Goal: Transaction & Acquisition: Purchase product/service

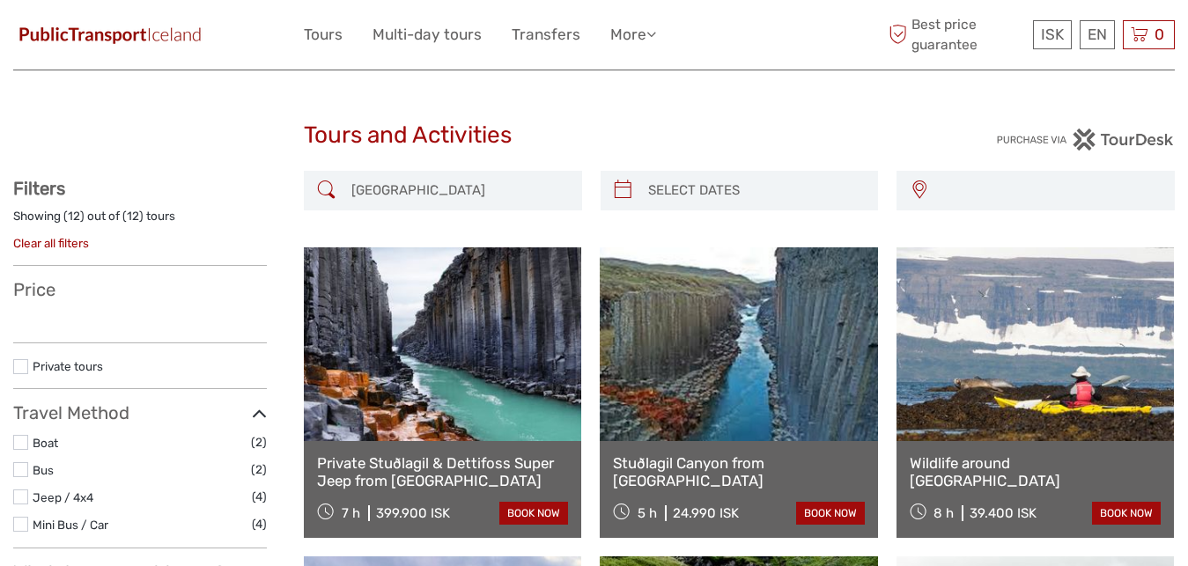
select select
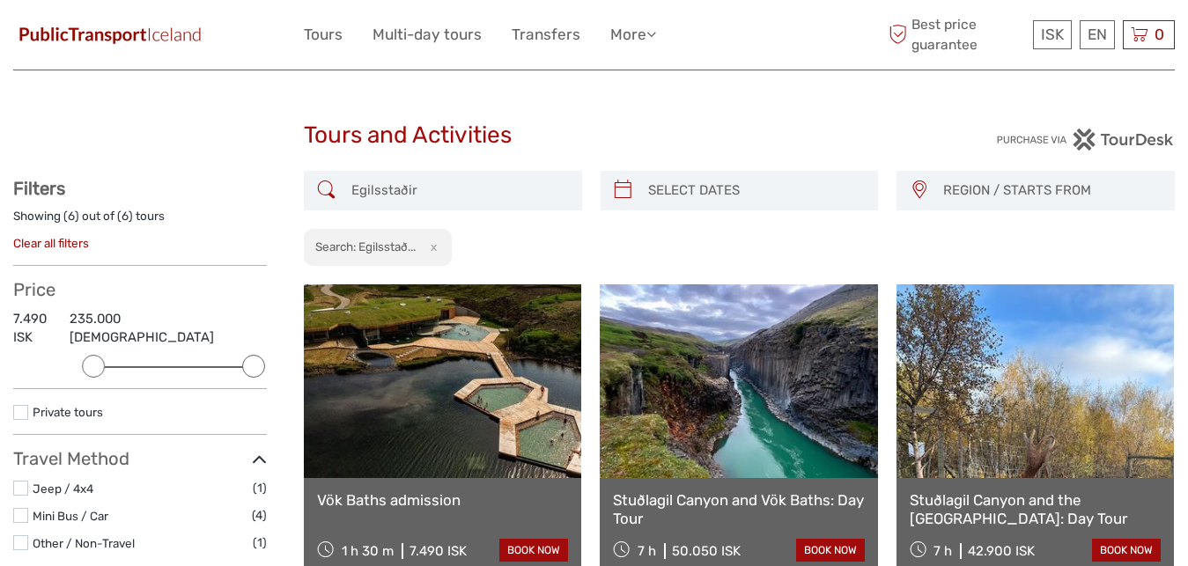
select select
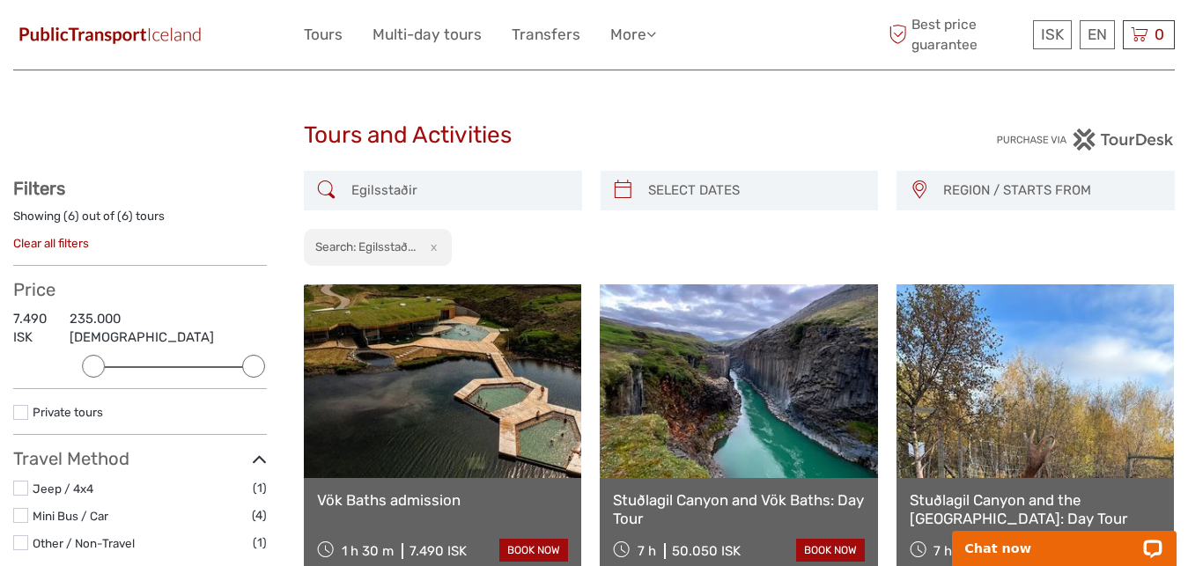
click at [727, 195] on input "search" at bounding box center [755, 190] width 229 height 31
type input "02/09/2025"
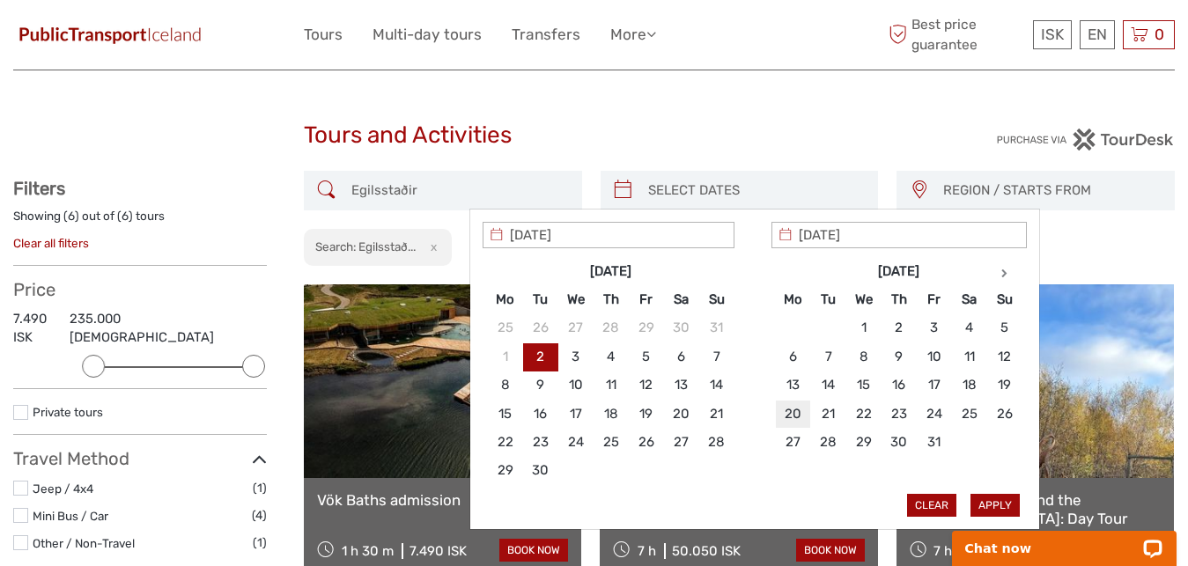
type input "20/10/2025"
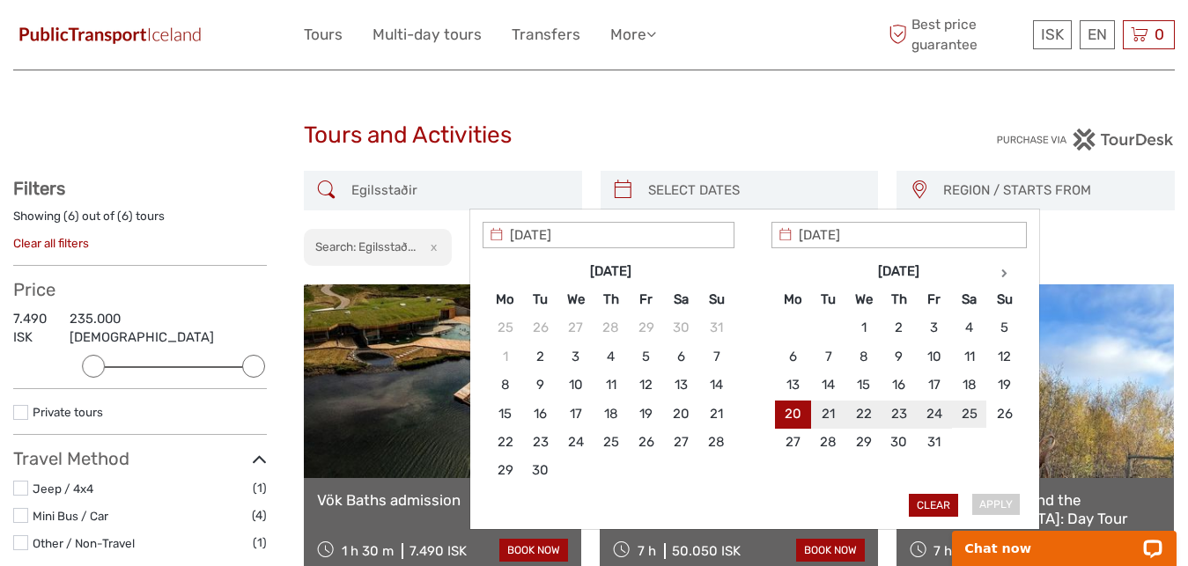
type input "25/10/2025"
type input "20/10/2025"
click at [1002, 504] on button "Apply" at bounding box center [994, 505] width 49 height 23
type input "20/10/2025 - 25/10/2025"
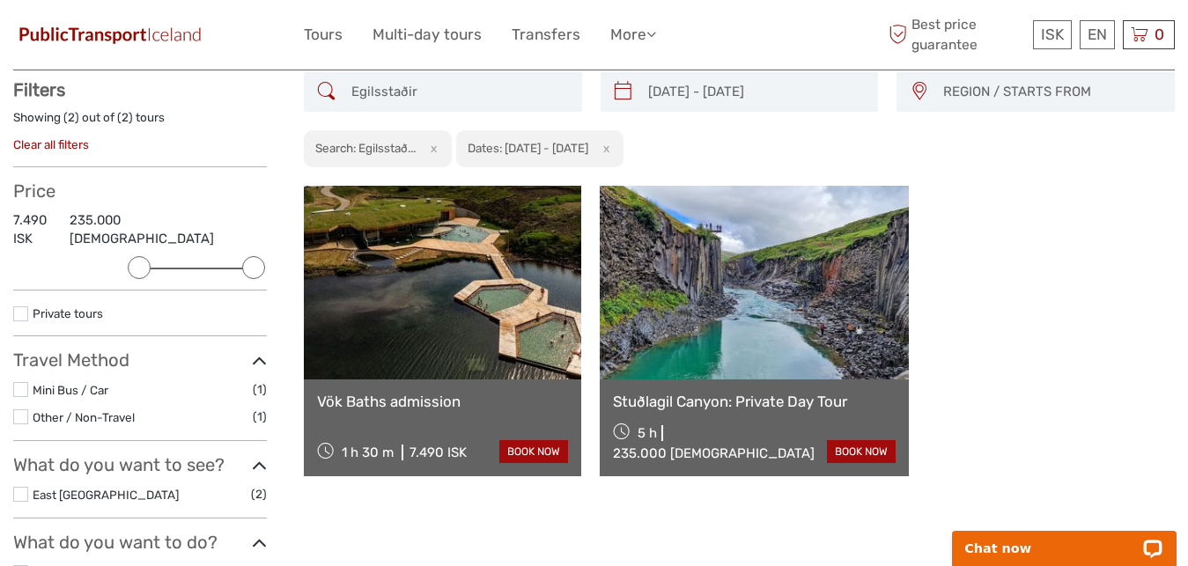
scroll to position [99, 0]
click at [734, 409] on link "Stuðlagil Canyon: Private Day Tour" at bounding box center [754, 401] width 283 height 18
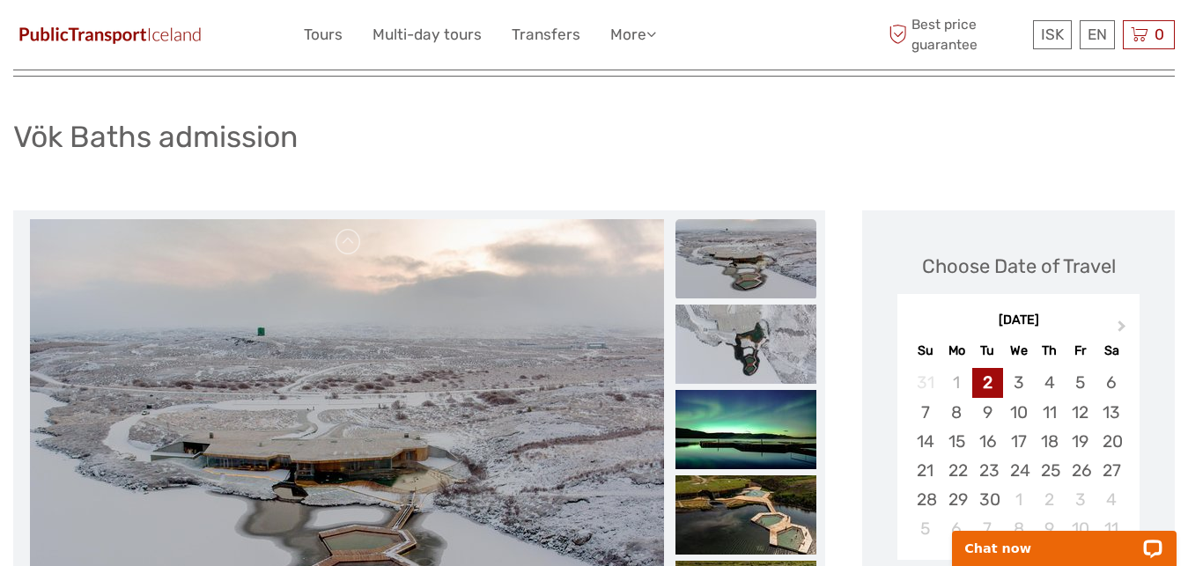
scroll to position [269, 0]
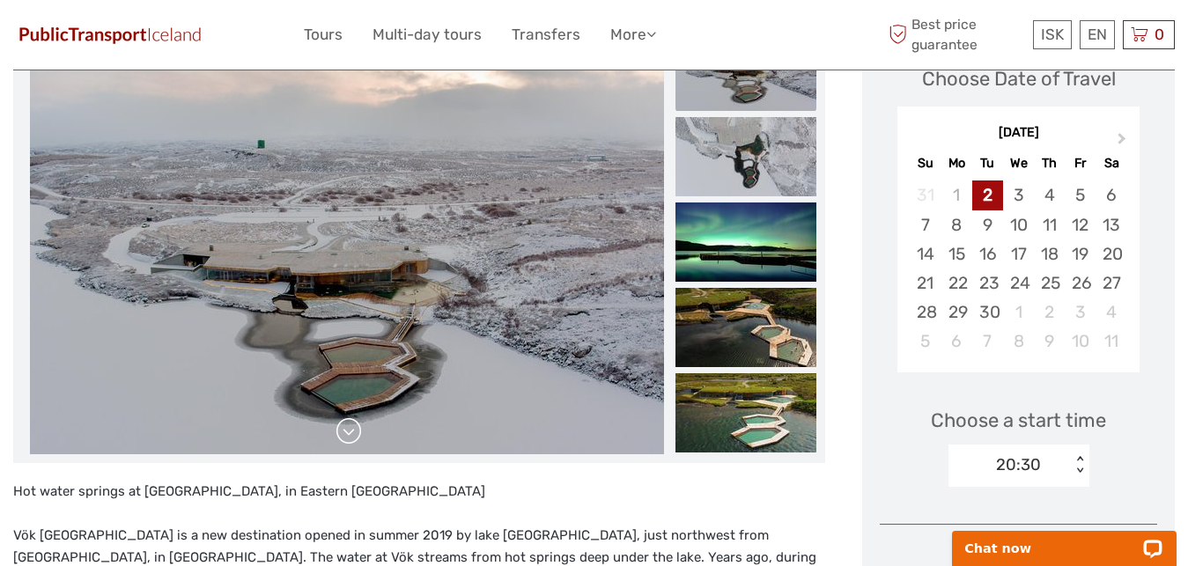
click at [352, 441] on link at bounding box center [349, 431] width 28 height 28
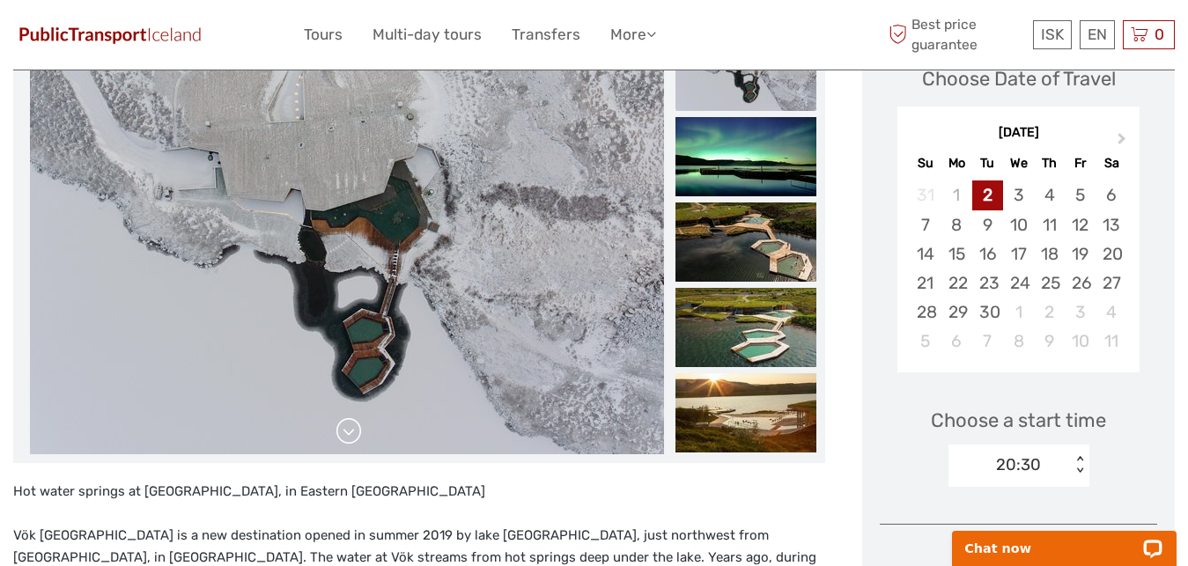
click at [350, 436] on link at bounding box center [349, 431] width 28 height 28
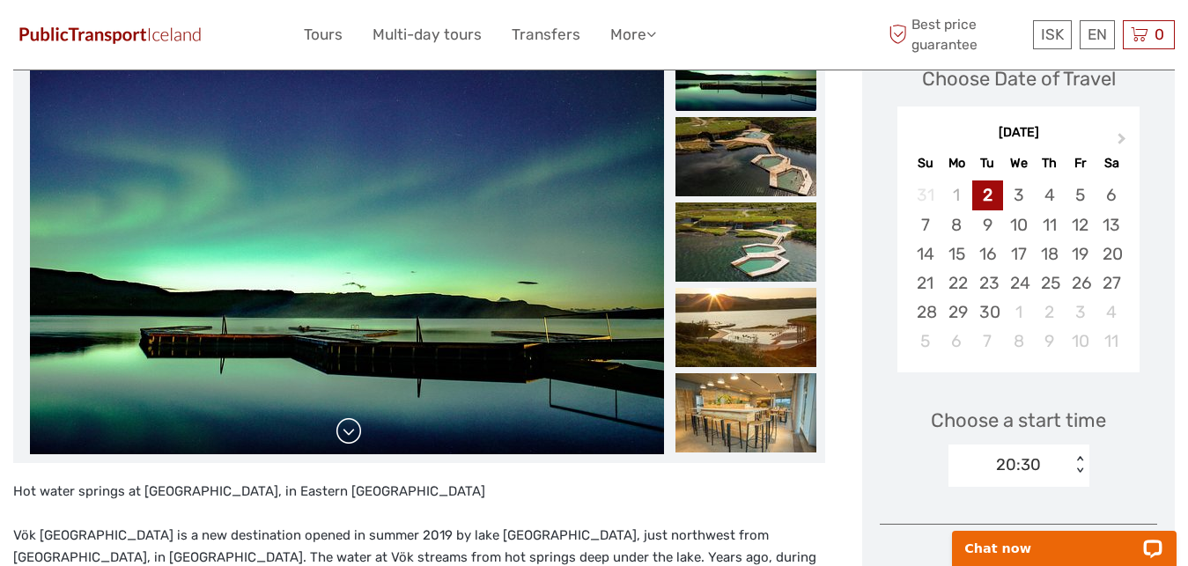
click at [350, 436] on link at bounding box center [349, 431] width 28 height 28
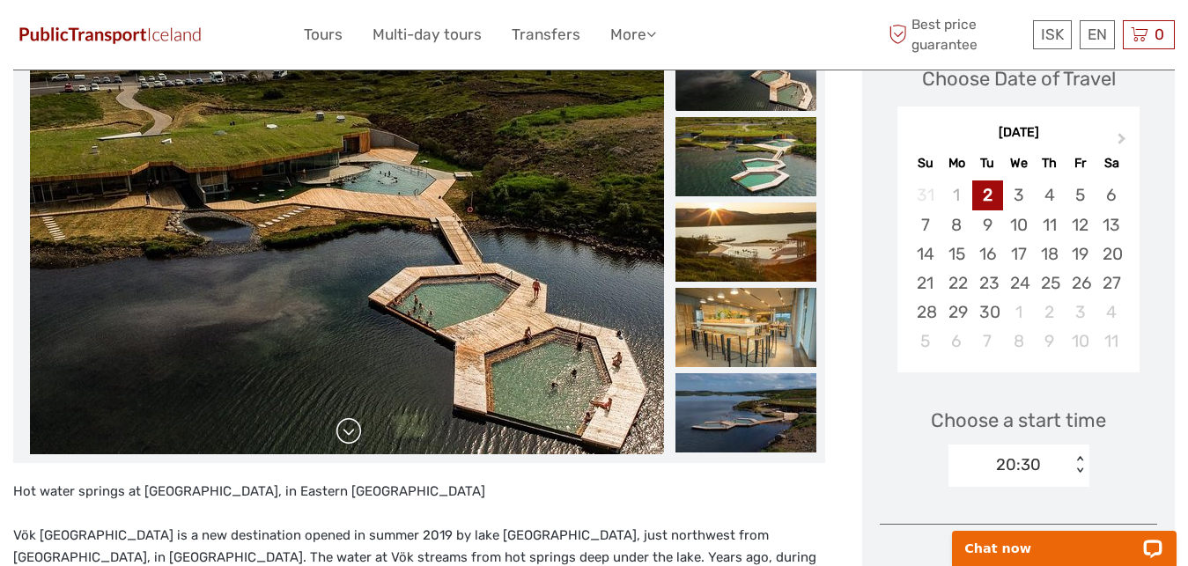
click at [350, 436] on link at bounding box center [349, 431] width 28 height 28
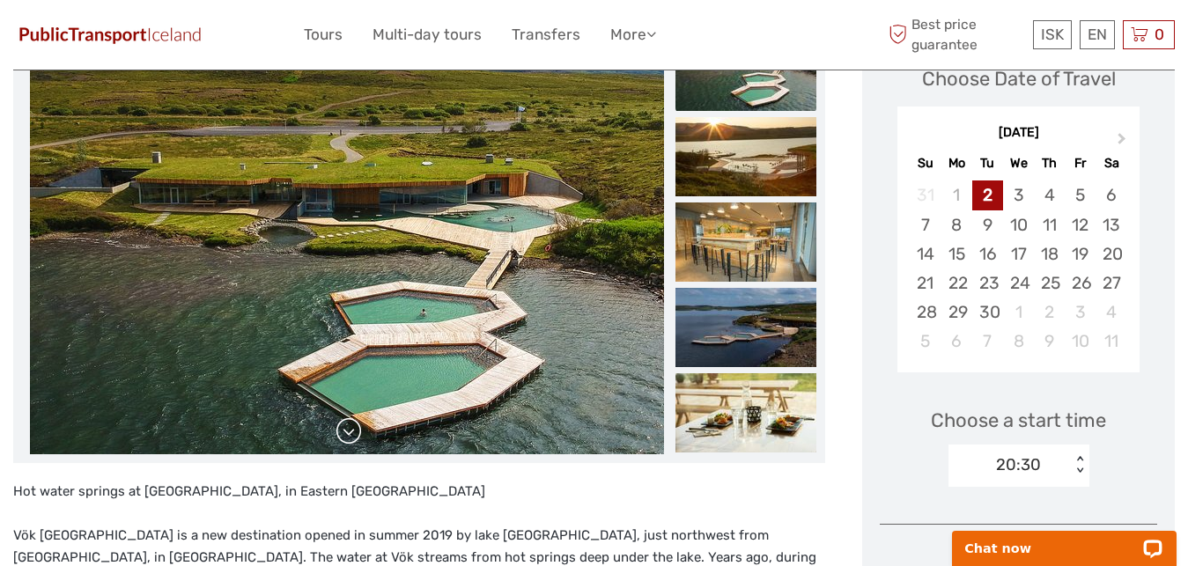
click at [349, 436] on link at bounding box center [349, 431] width 28 height 28
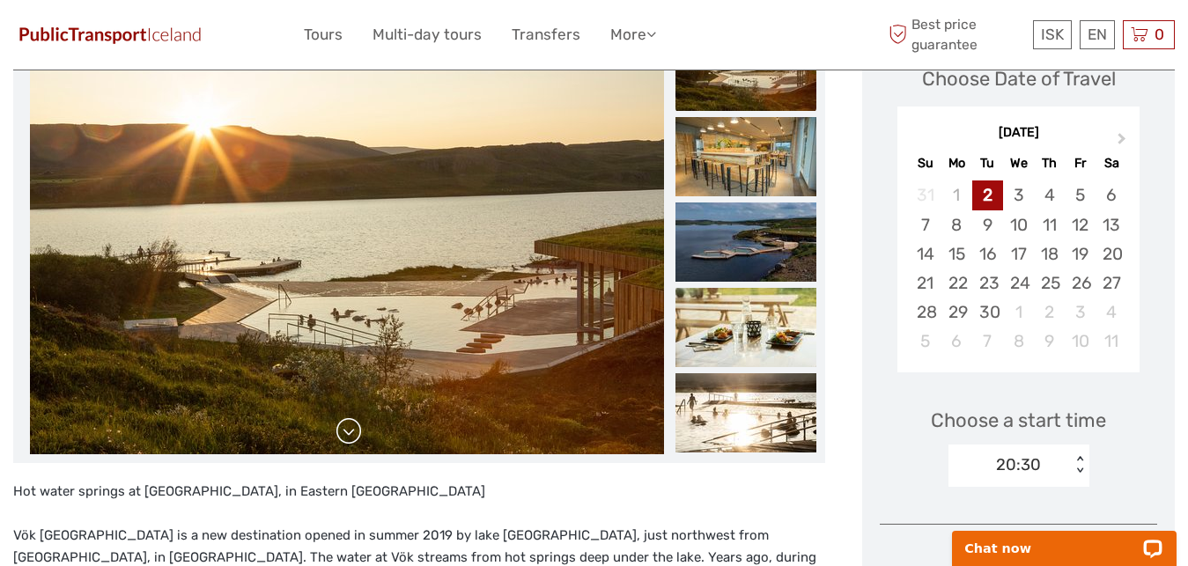
click at [348, 434] on link at bounding box center [349, 431] width 28 height 28
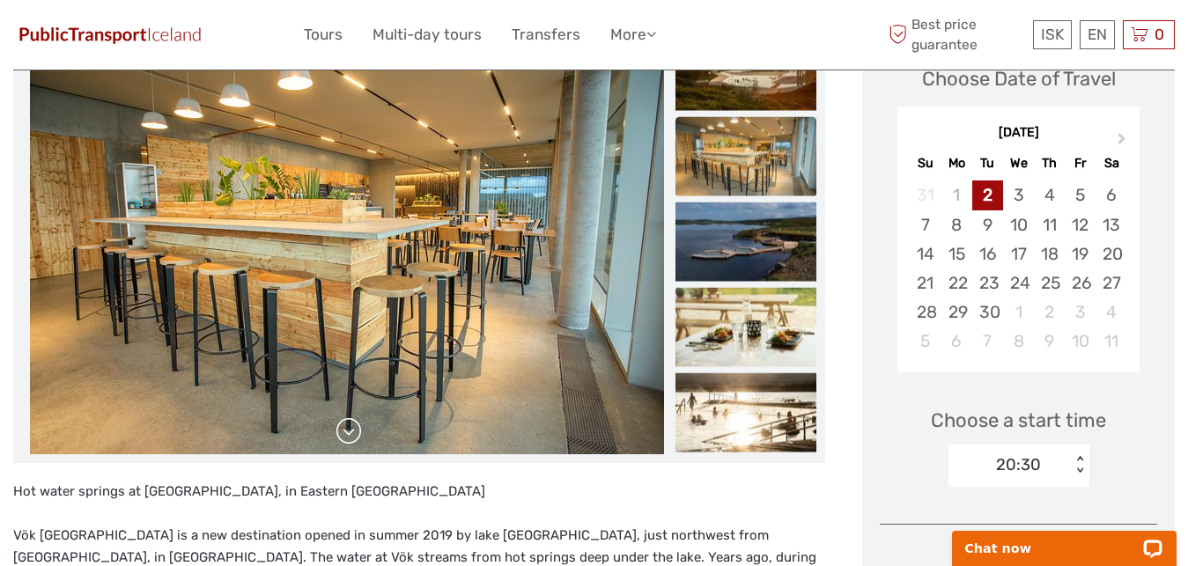
click at [348, 434] on link at bounding box center [349, 431] width 28 height 28
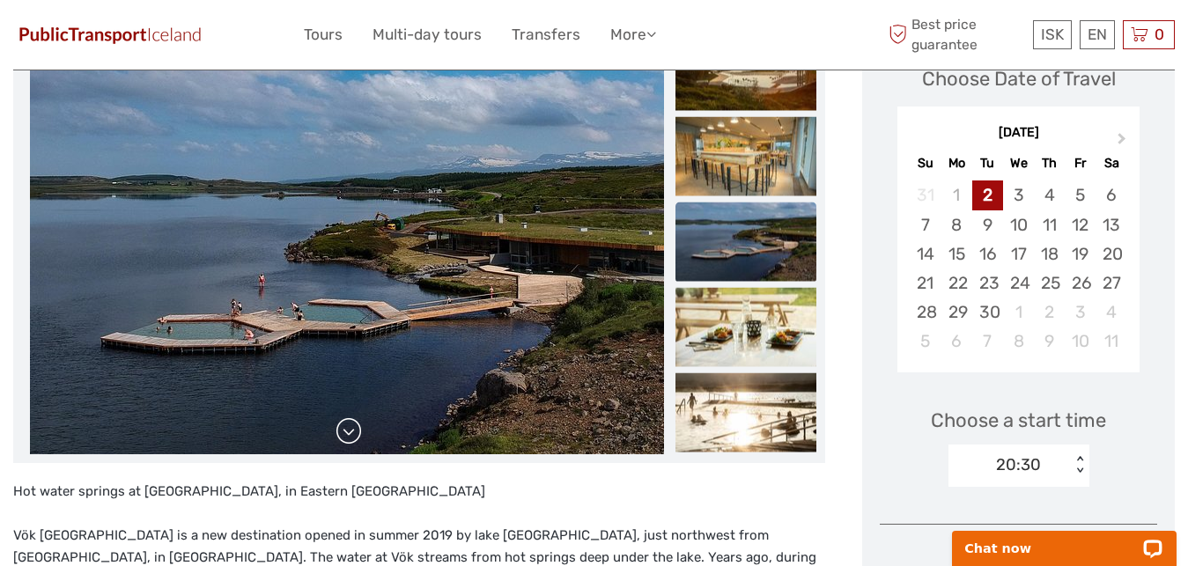
click at [348, 433] on link at bounding box center [349, 431] width 28 height 28
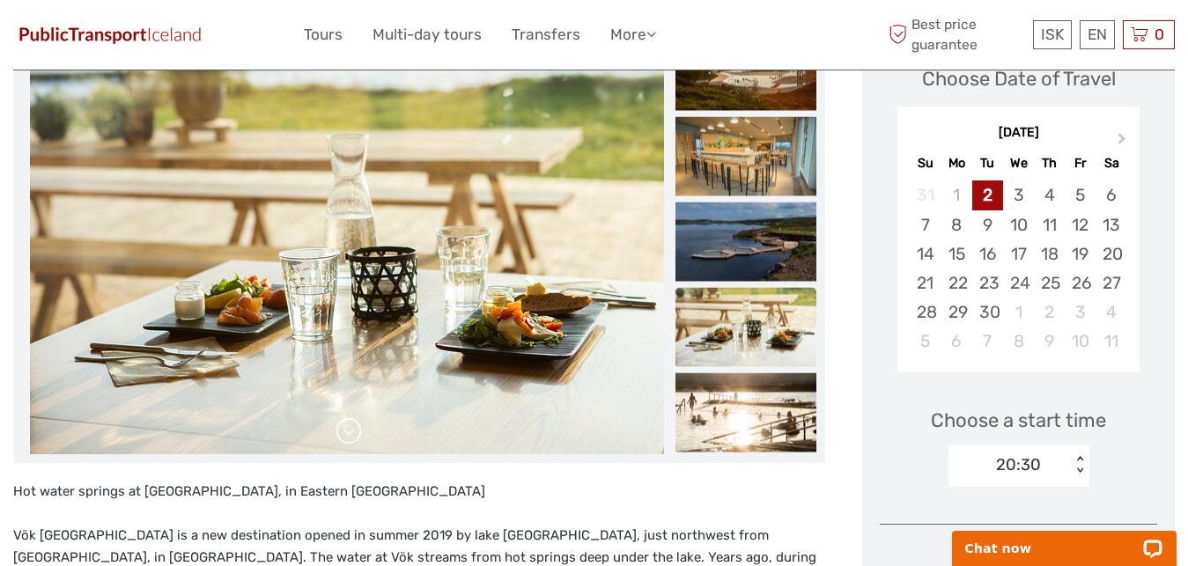
click at [348, 433] on link at bounding box center [349, 431] width 28 height 28
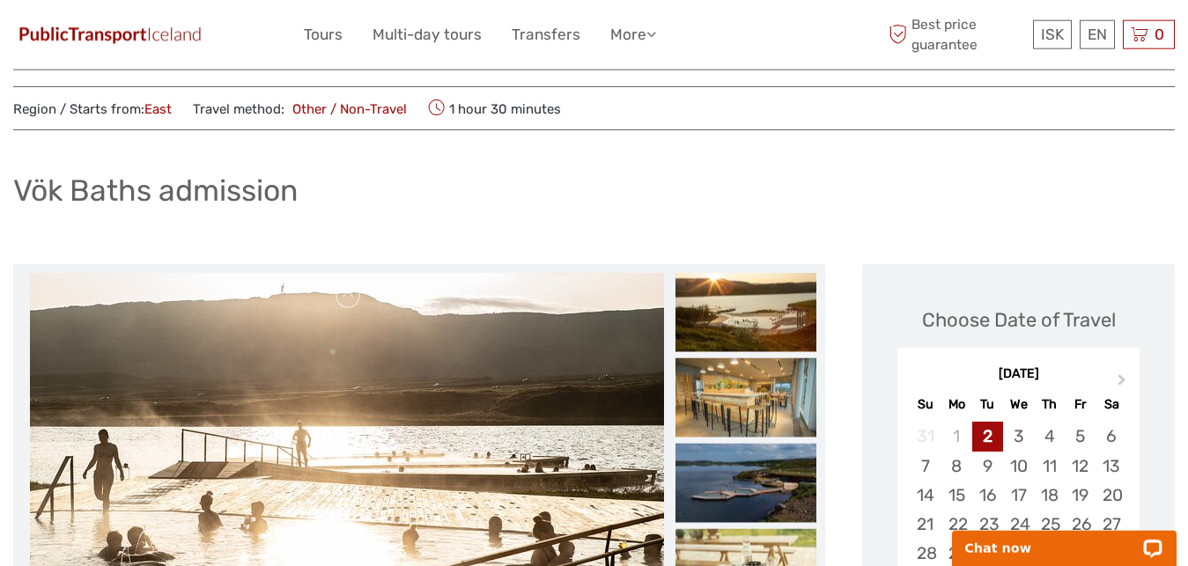
scroll to position [0, 0]
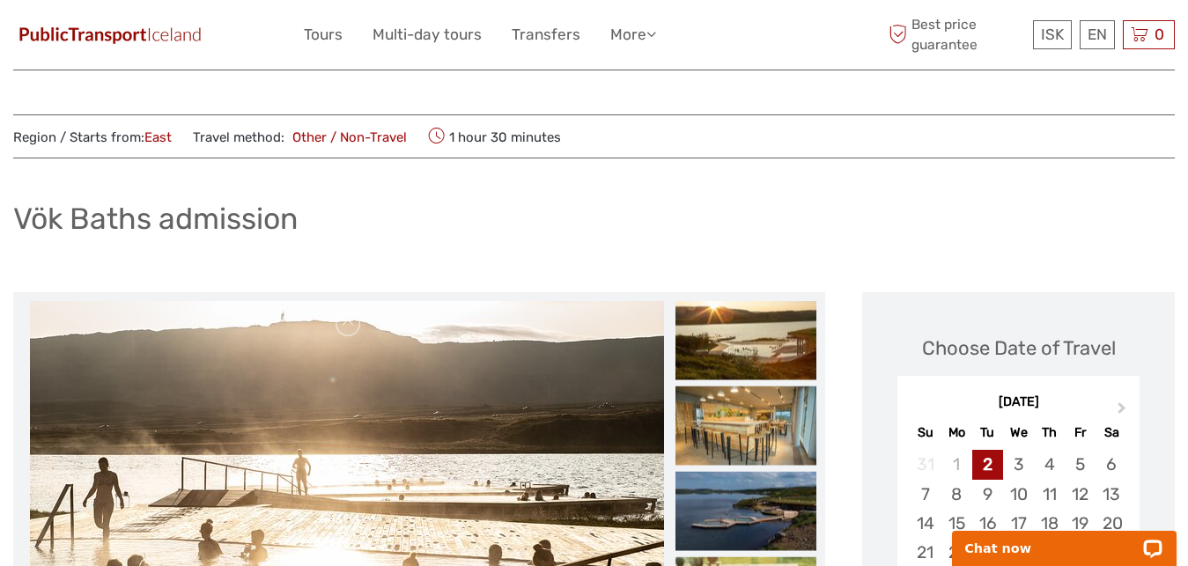
drag, startPoint x: 156, startPoint y: 219, endPoint x: 11, endPoint y: 220, distance: 145.3
click at [53, 220] on h1 "Vök Baths admission" at bounding box center [155, 219] width 284 height 36
drag, startPoint x: 14, startPoint y: 220, endPoint x: 151, endPoint y: 227, distance: 137.5
click at [151, 227] on h1 "Vök Baths admission" at bounding box center [155, 219] width 284 height 36
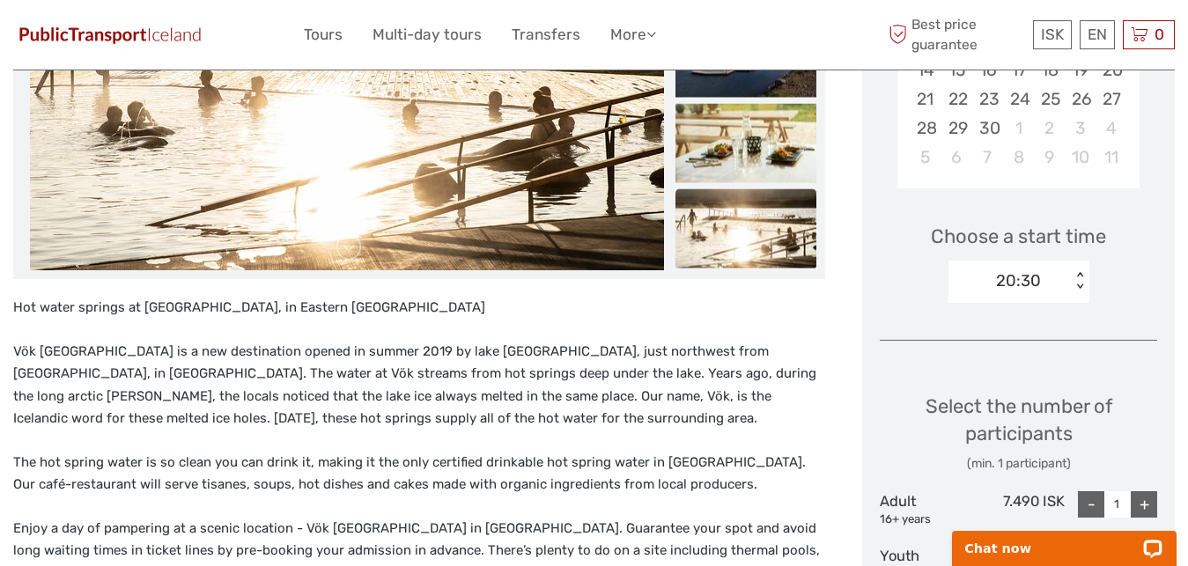
scroll to position [539, 0]
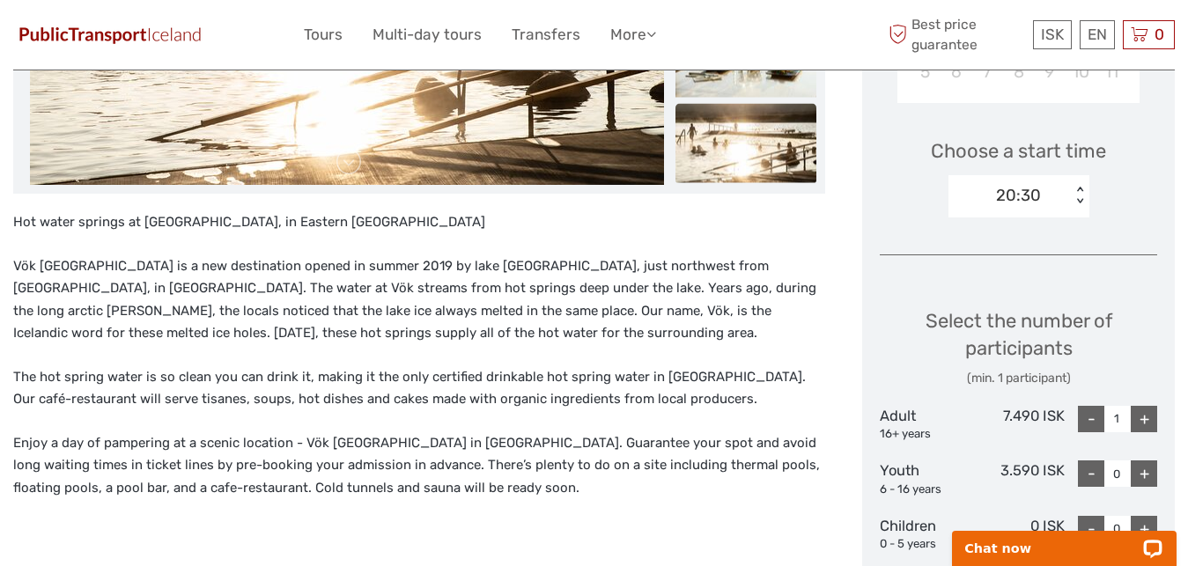
click at [1083, 190] on div "< >" at bounding box center [1078, 196] width 15 height 18
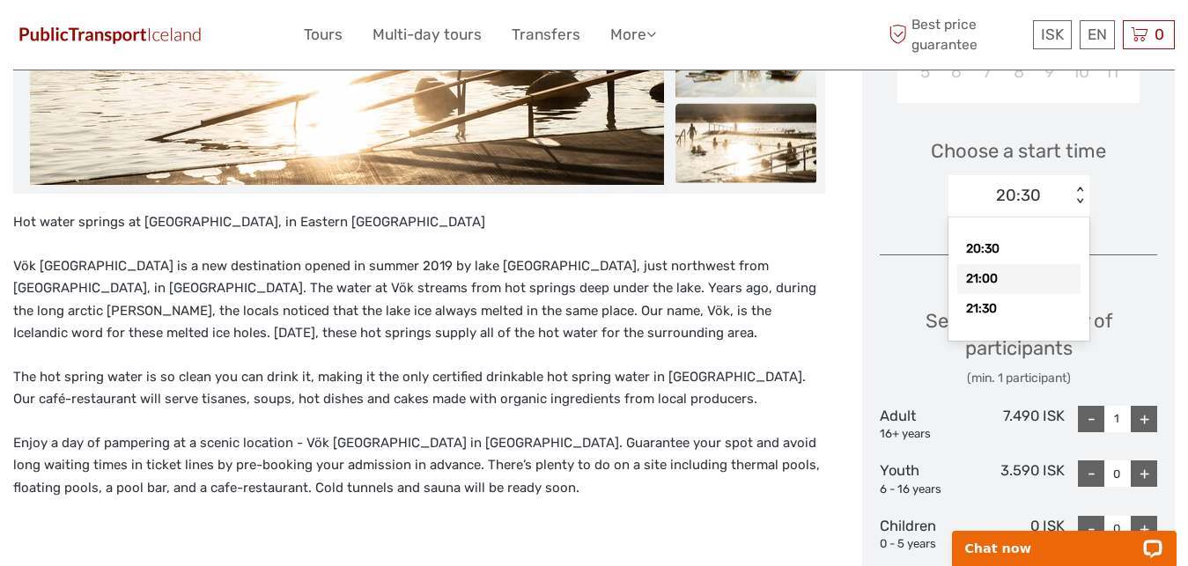
scroll to position [269, 0]
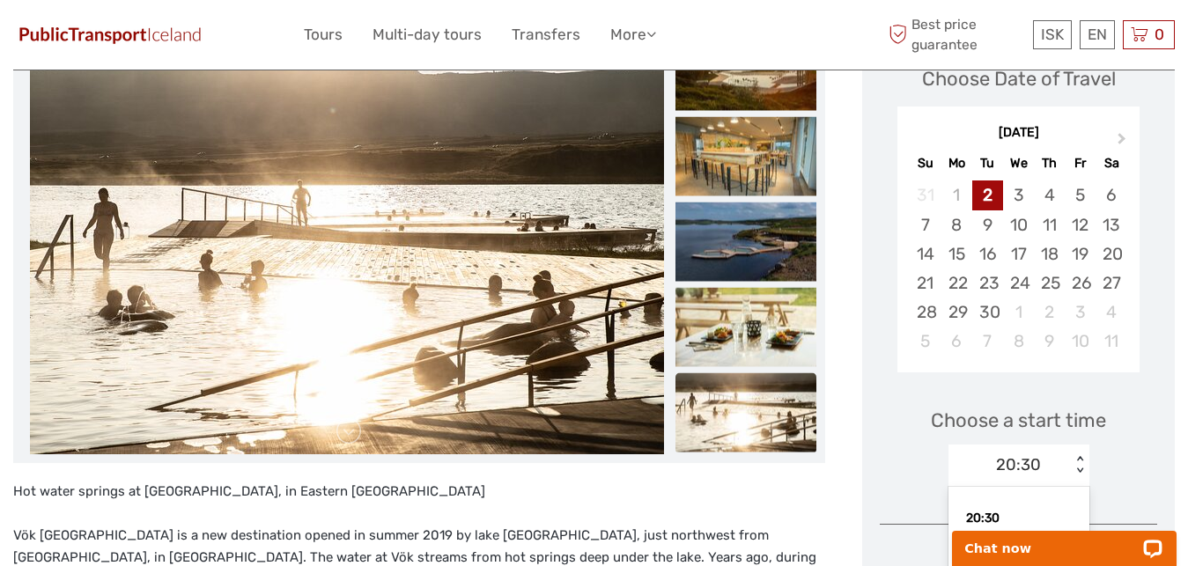
drag, startPoint x: 1118, startPoint y: 141, endPoint x: 1119, endPoint y: 177, distance: 36.1
click at [1122, 141] on span "Next Month" at bounding box center [1122, 142] width 0 height 26
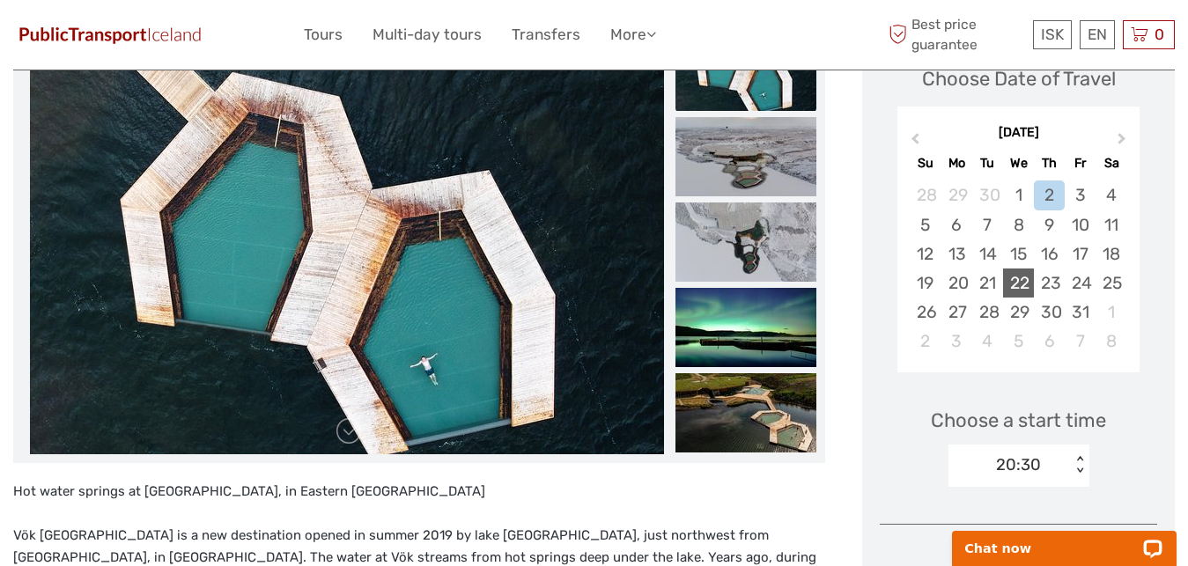
click at [1013, 282] on div "22" at bounding box center [1018, 283] width 31 height 29
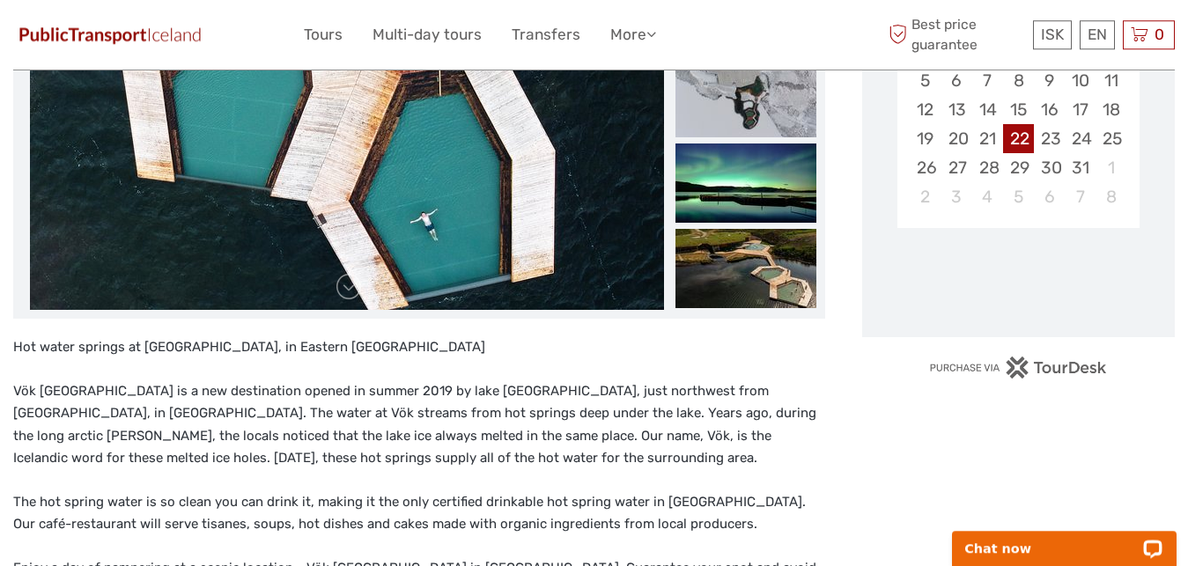
scroll to position [539, 0]
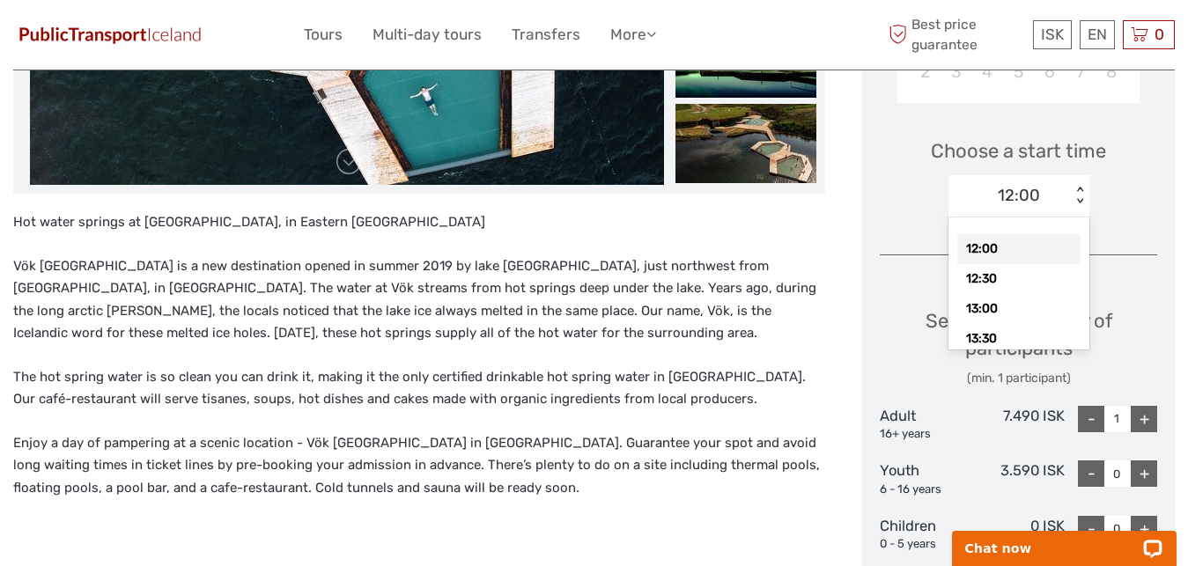
click at [1041, 182] on div "12:00 < >" at bounding box center [1018, 196] width 141 height 42
click at [1140, 206] on div "Choose a start time option 12:00 selected, 1 of 18. 18 results available. Use U…" at bounding box center [1017, 170] width 277 height 113
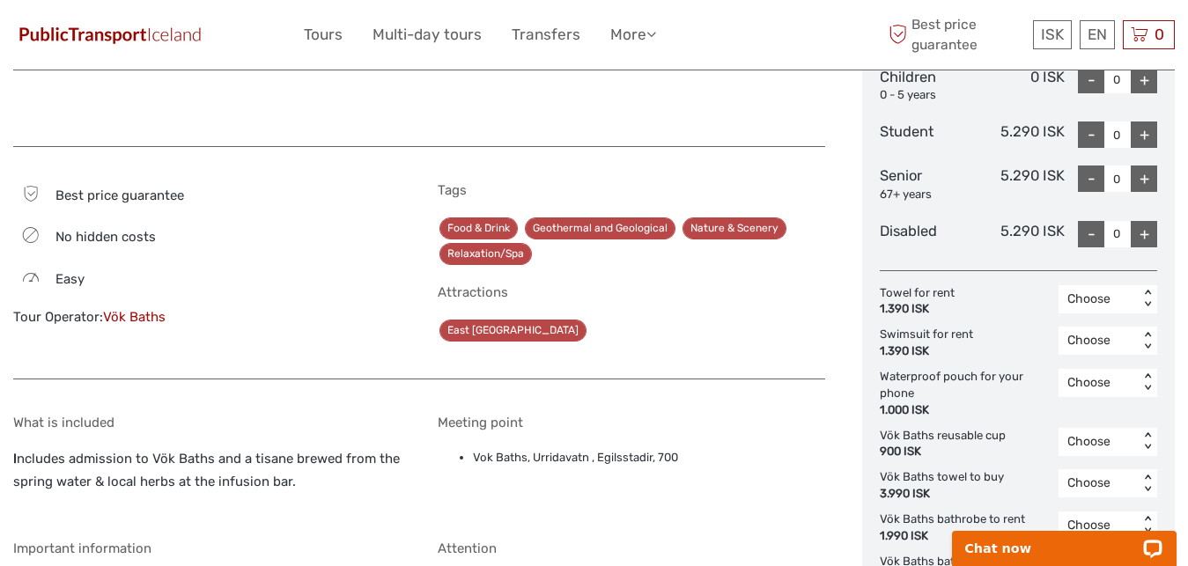
scroll to position [1257, 0]
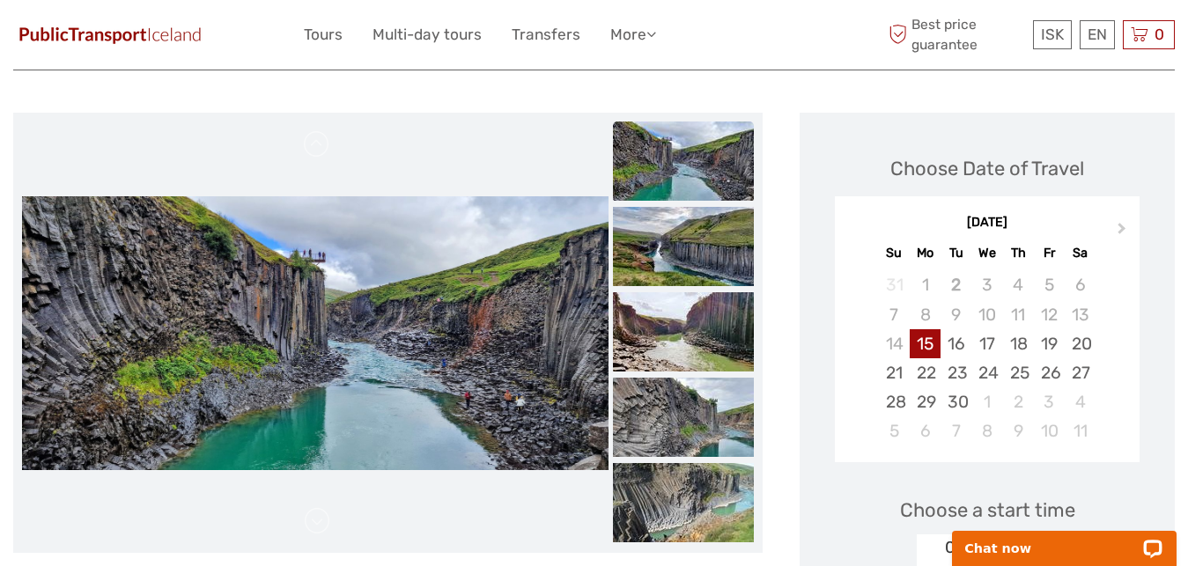
drag, startPoint x: 1120, startPoint y: 232, endPoint x: 1131, endPoint y: 260, distance: 29.6
click at [1122, 232] on span "Next Month" at bounding box center [1122, 232] width 0 height 26
click at [489, 330] on img at bounding box center [315, 333] width 586 height 274
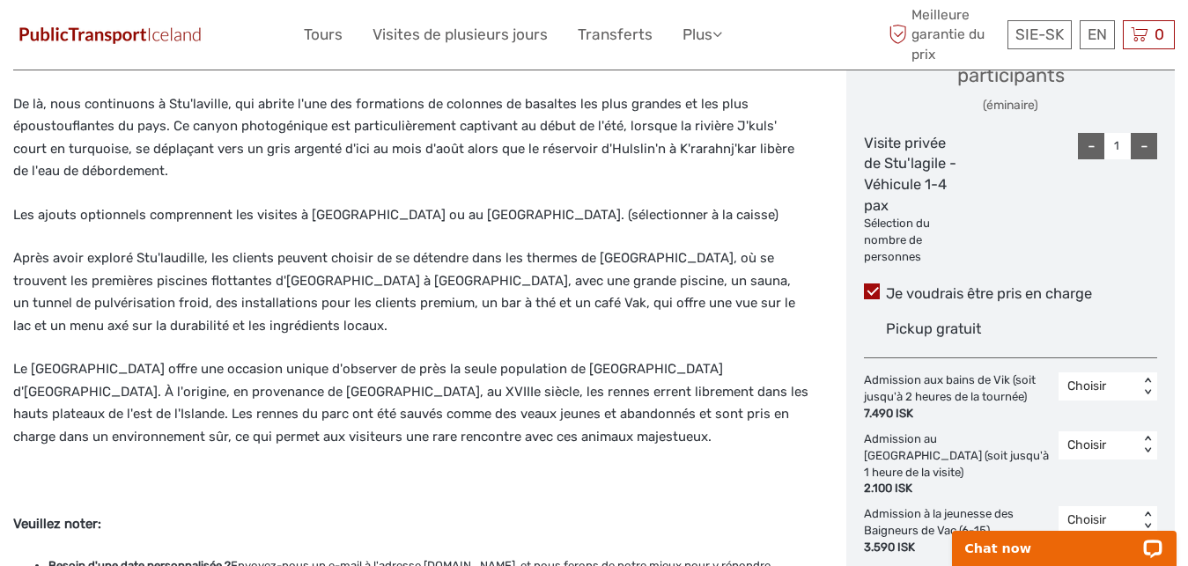
scroll to position [722, 0]
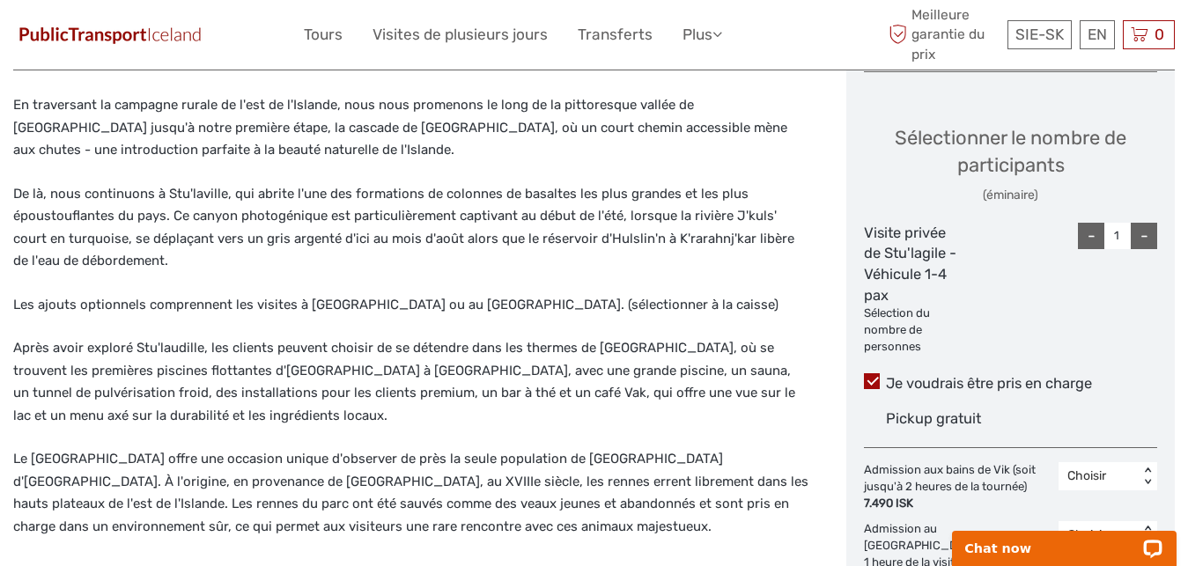
click at [1135, 234] on div "-" at bounding box center [1143, 236] width 26 height 26
type input "4"
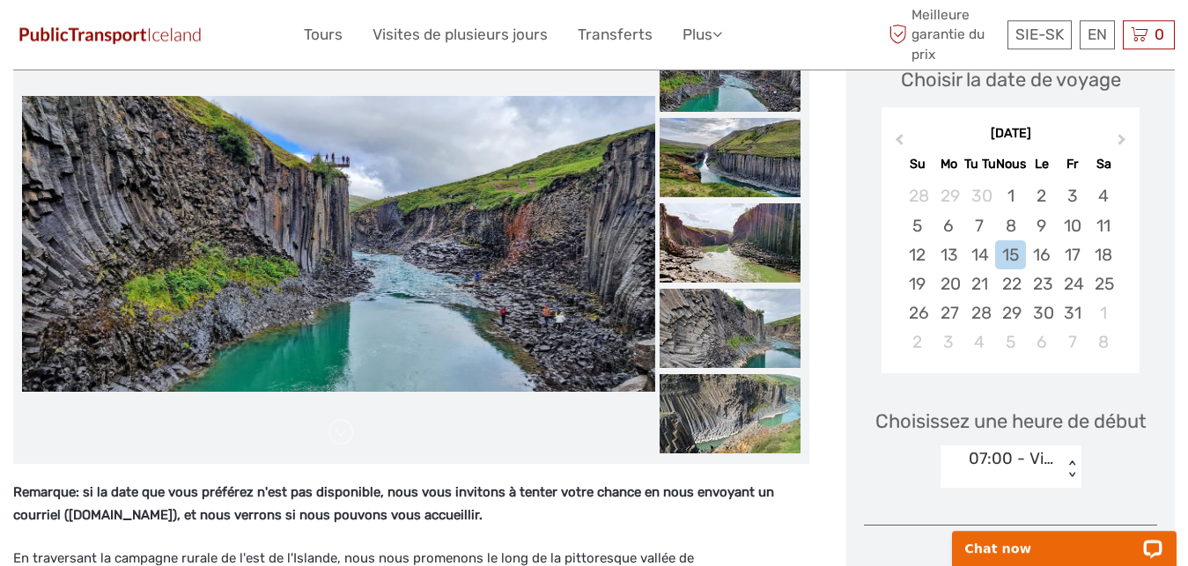
scroll to position [183, 0]
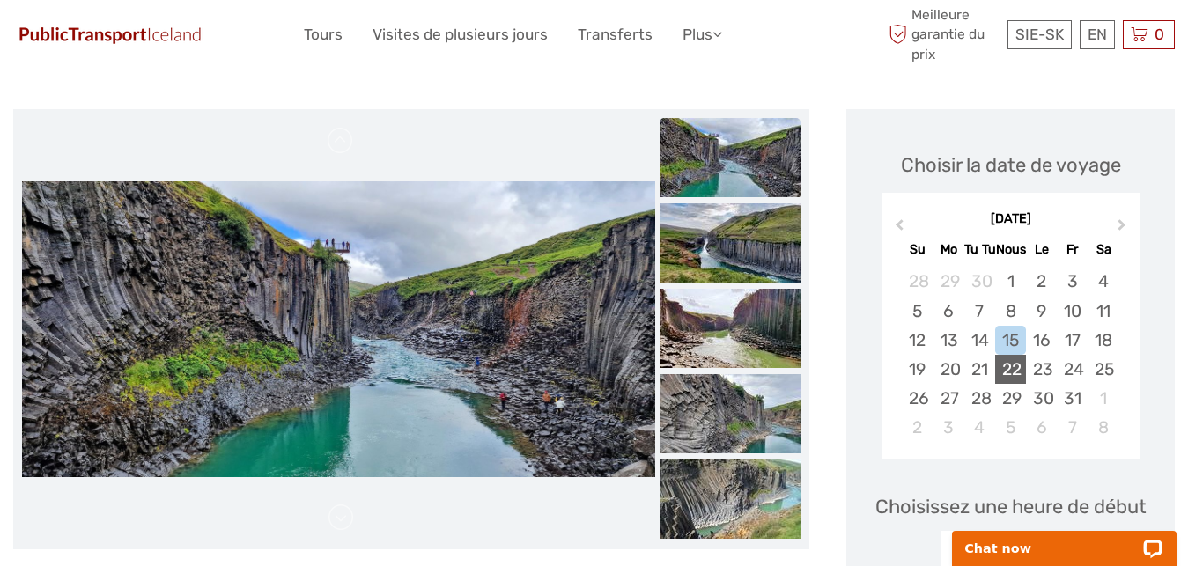
click at [1006, 371] on div "22" at bounding box center [1010, 369] width 31 height 29
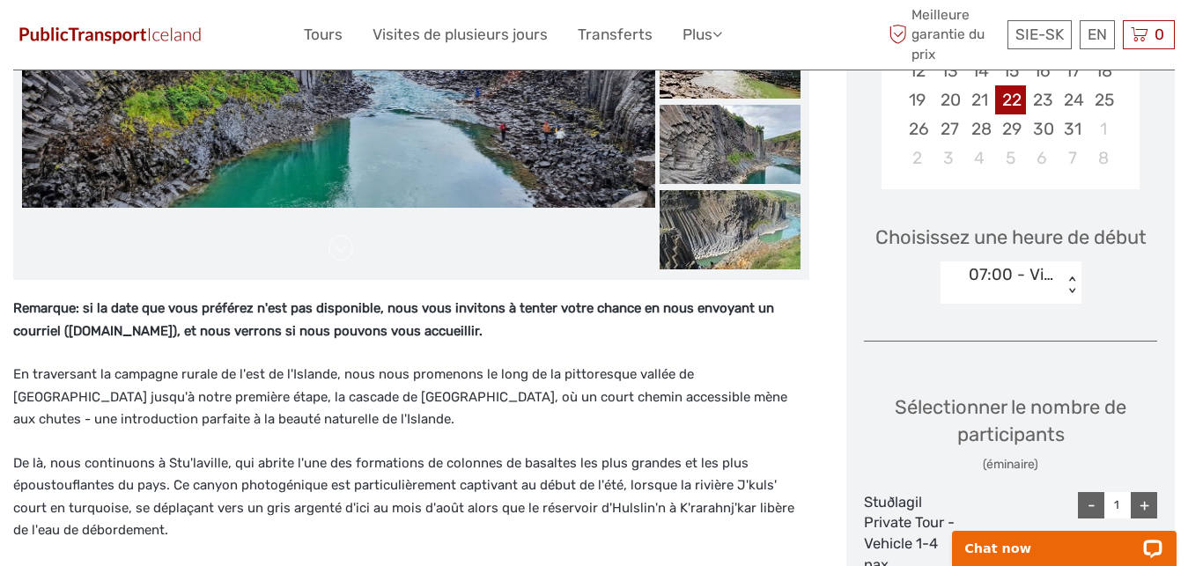
scroll to position [456, 0]
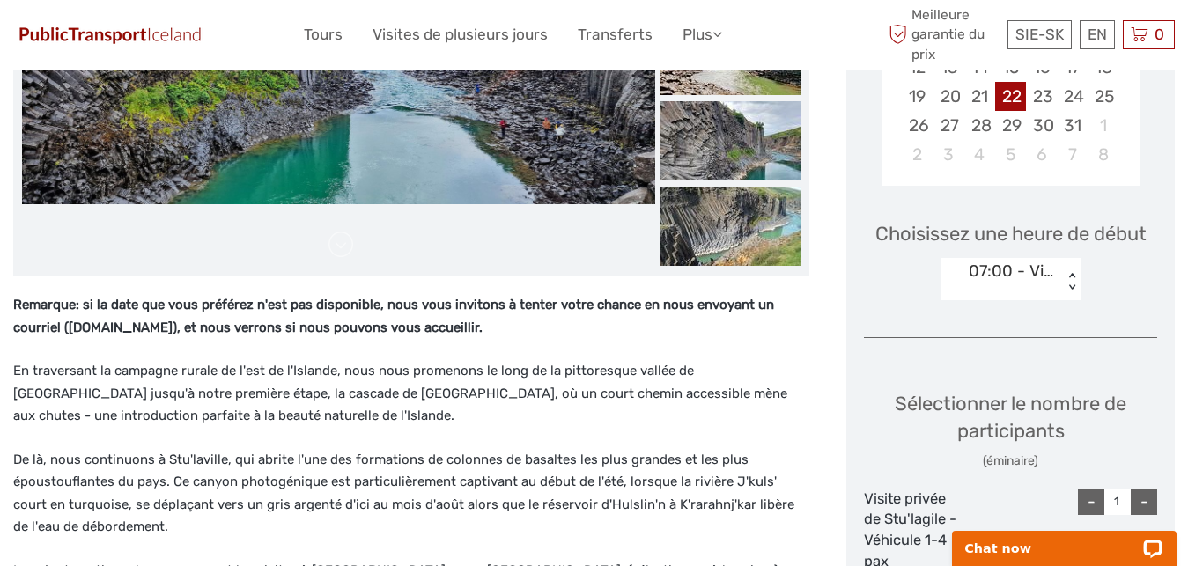
click at [1038, 281] on div "07:00 - Visite privée 1-4 pax" at bounding box center [1010, 271] width 85 height 23
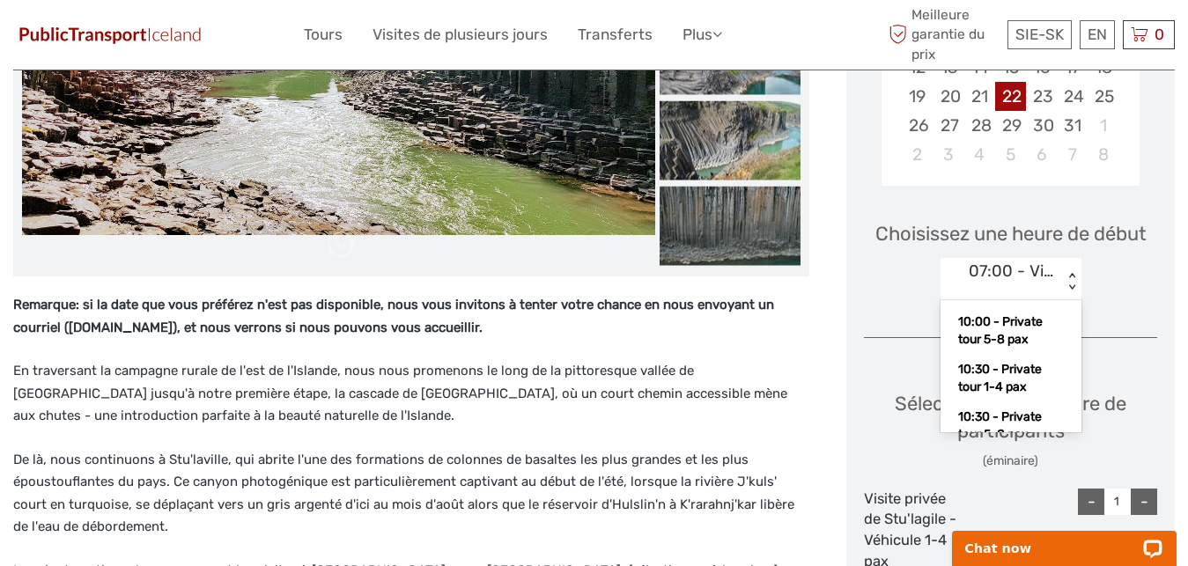
scroll to position [539, 0]
click at [1011, 360] on div "10:30 - Visite privée 1-4 pax" at bounding box center [1010, 373] width 123 height 48
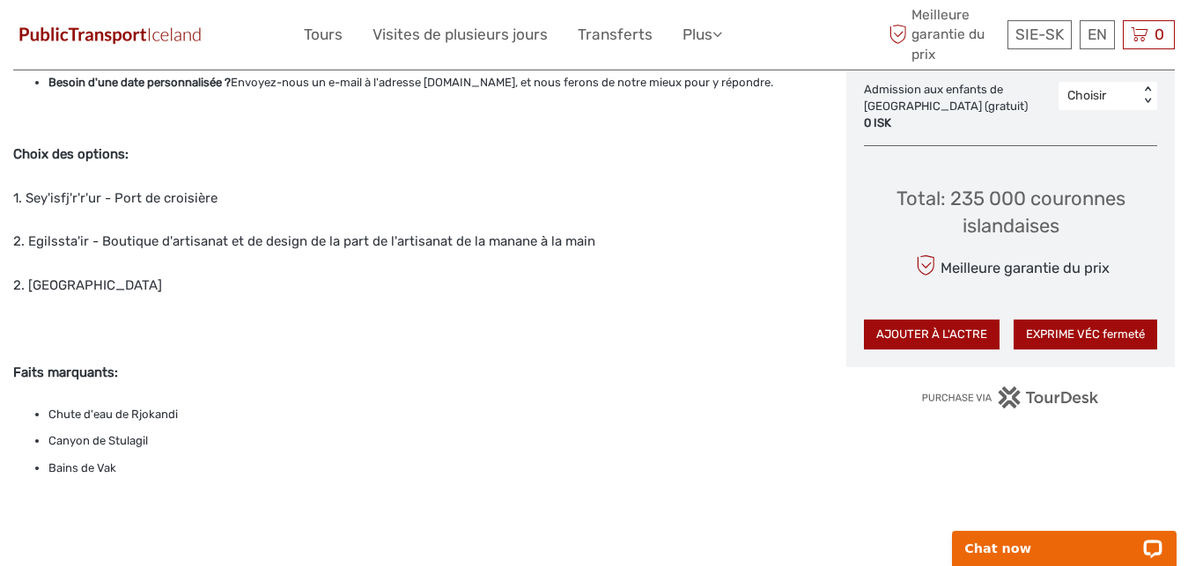
scroll to position [1264, 0]
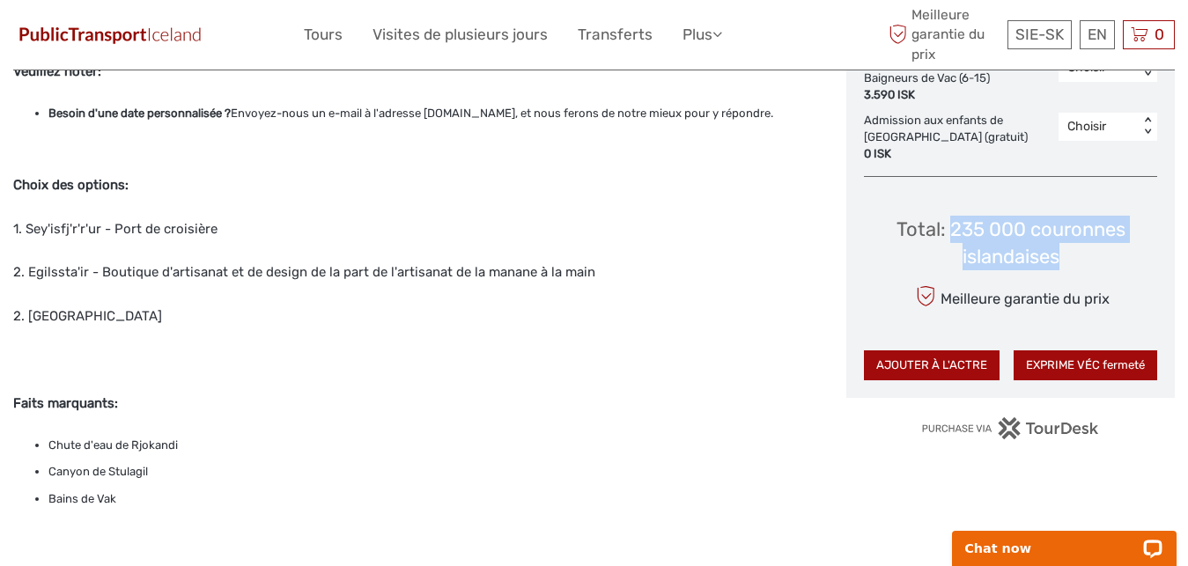
drag, startPoint x: 950, startPoint y: 209, endPoint x: 1070, endPoint y: 238, distance: 123.2
click at [1070, 238] on div "Total: 235 000 couronnes islandaises" at bounding box center [1010, 243] width 293 height 55
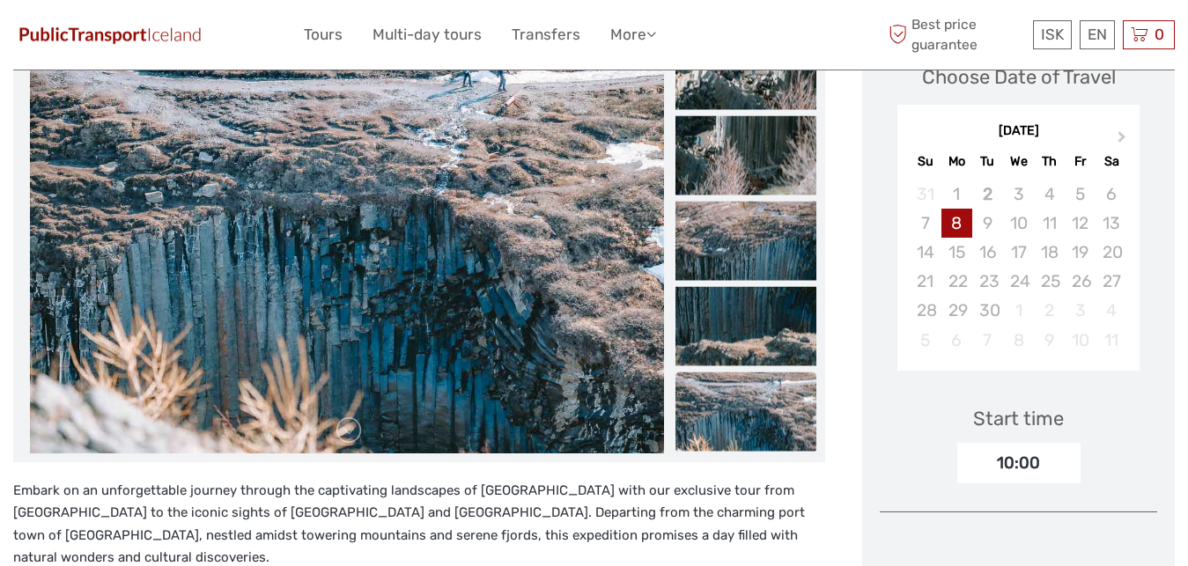
scroll to position [359, 0]
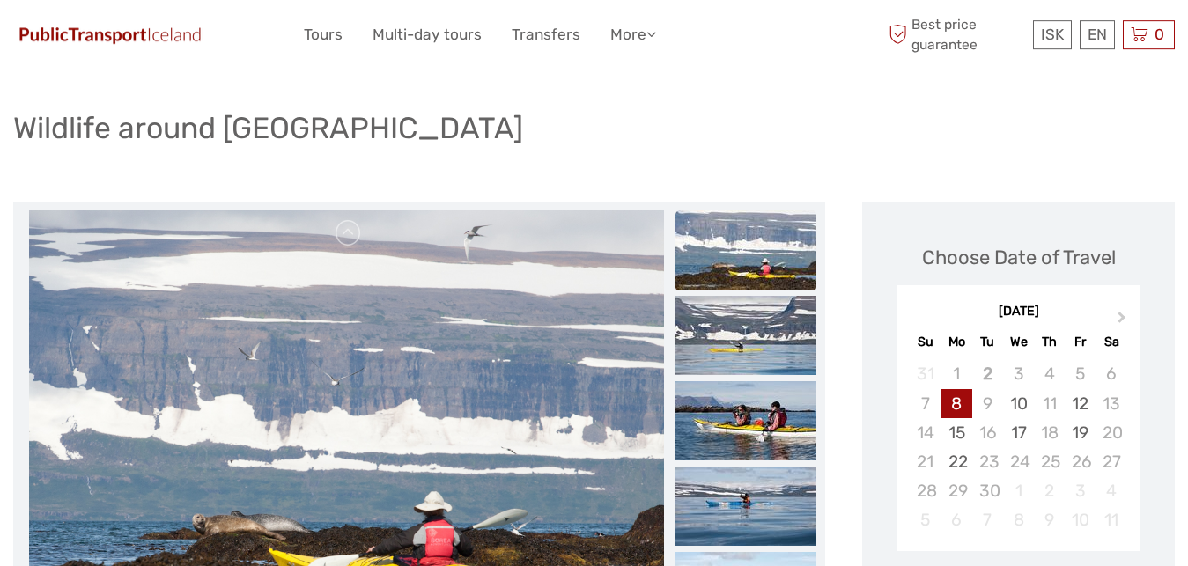
scroll to position [90, 0]
click at [1122, 320] on span "Next Month" at bounding box center [1122, 322] width 0 height 26
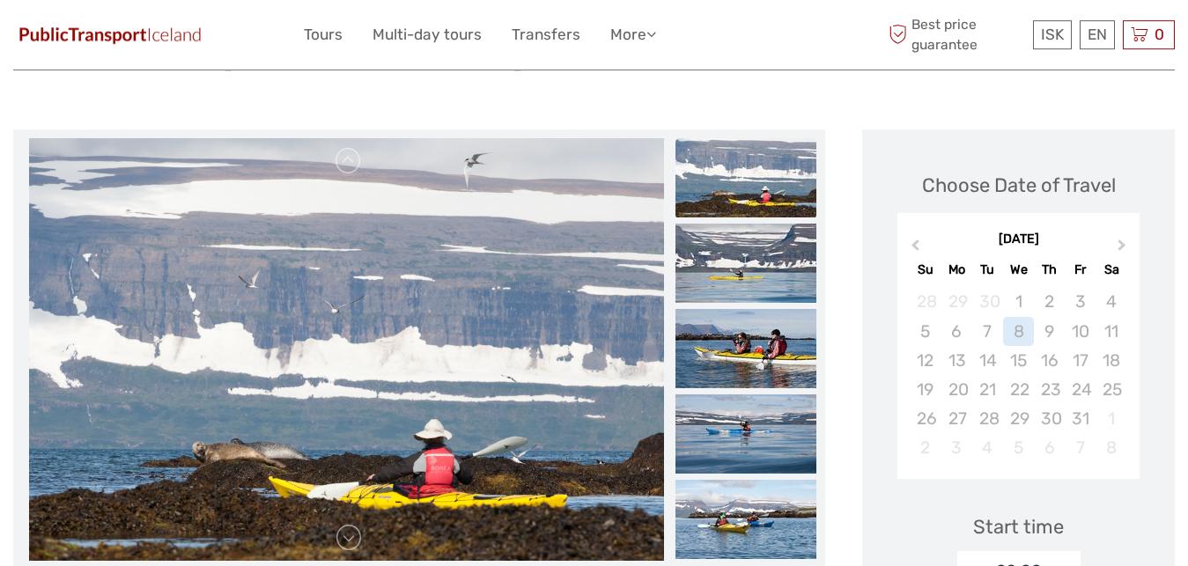
scroll to position [359, 0]
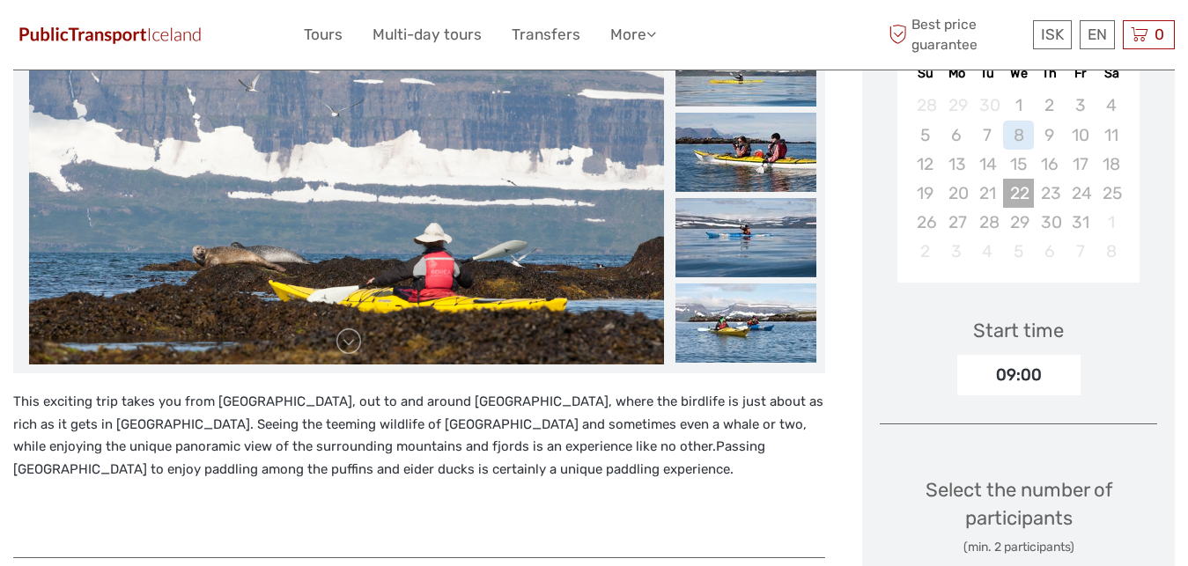
click at [1014, 204] on div "22" at bounding box center [1018, 193] width 31 height 29
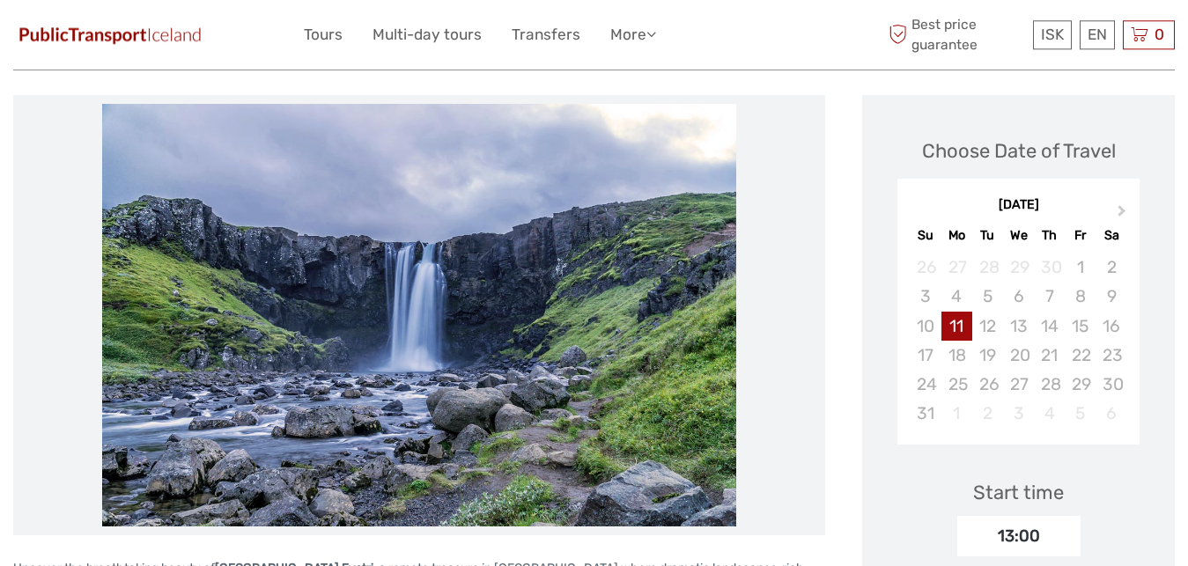
scroll to position [359, 0]
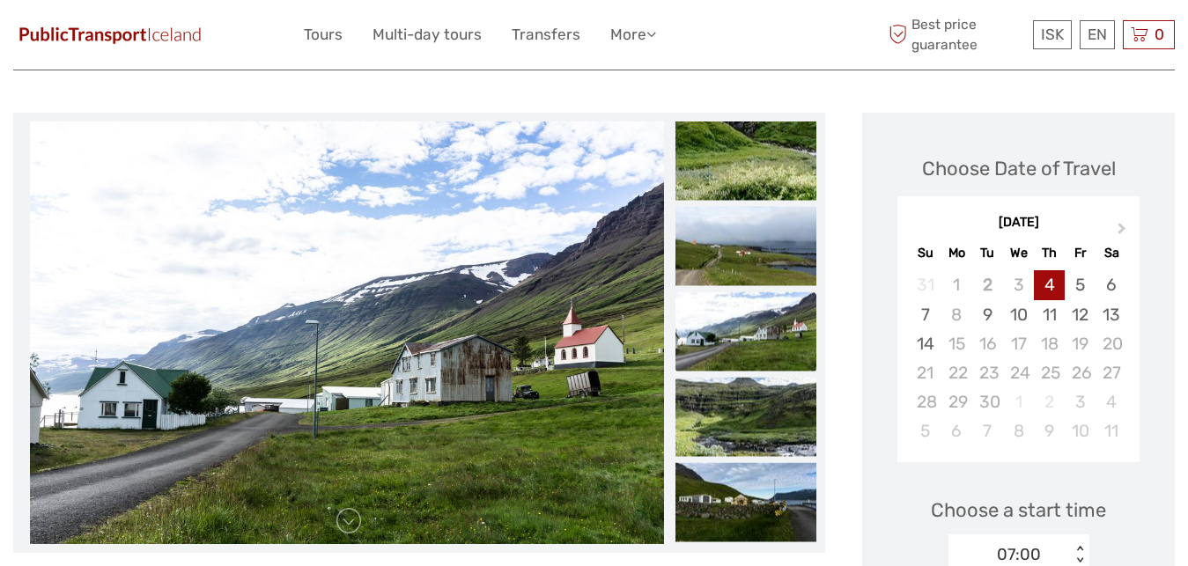
scroll to position [90, 0]
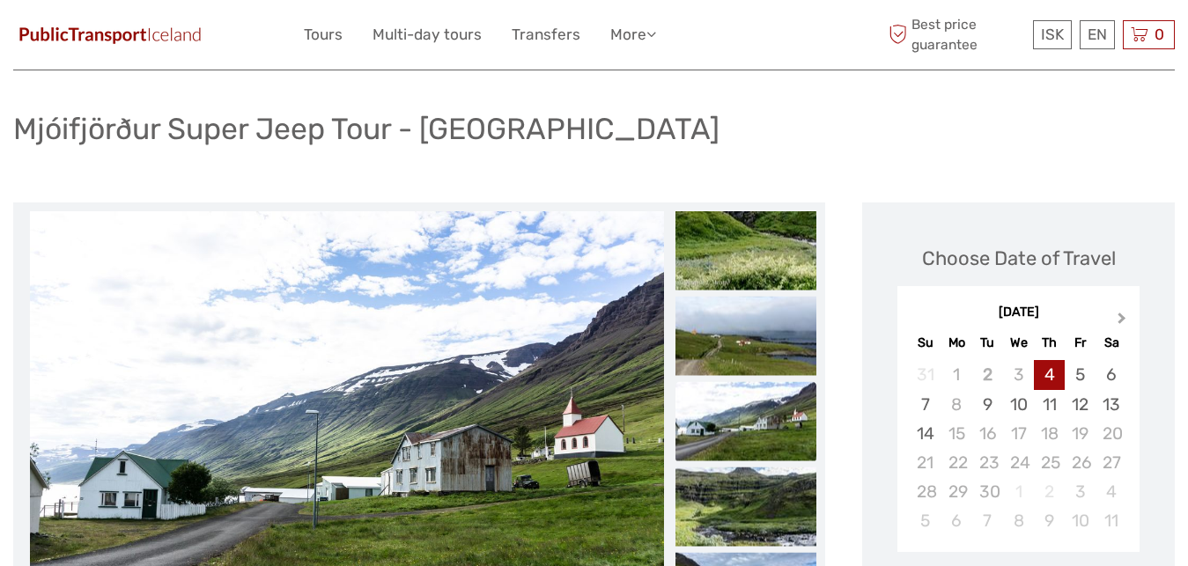
click at [1122, 317] on span "Next Month" at bounding box center [1122, 322] width 0 height 26
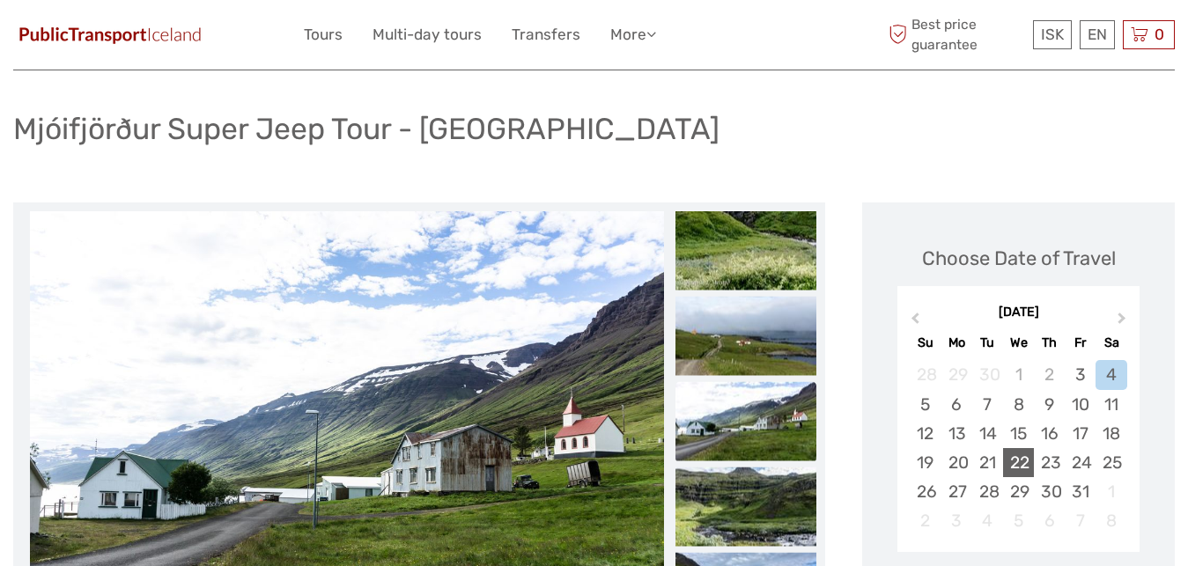
click at [1031, 461] on div "22" at bounding box center [1018, 462] width 31 height 29
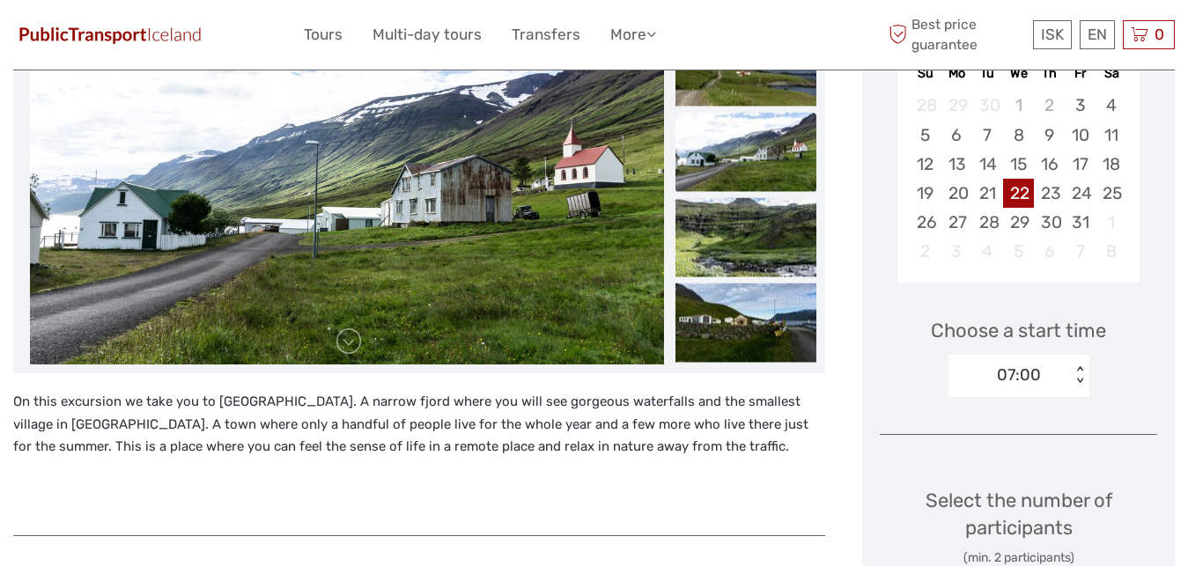
click at [703, 183] on img at bounding box center [745, 152] width 141 height 79
click at [730, 250] on img at bounding box center [745, 237] width 141 height 79
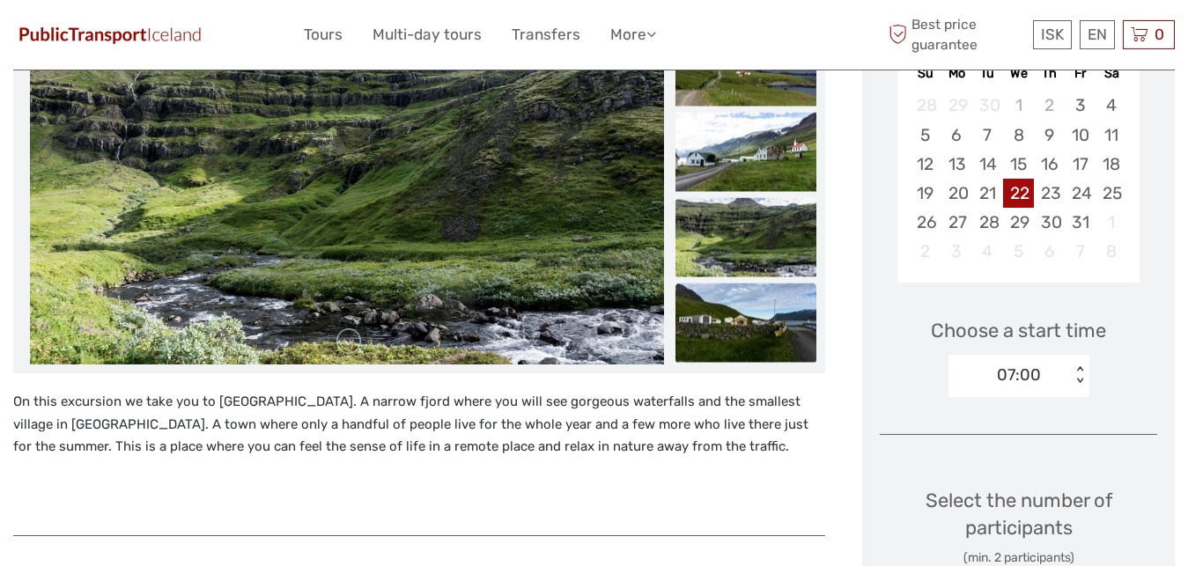
click at [731, 304] on img at bounding box center [745, 322] width 141 height 79
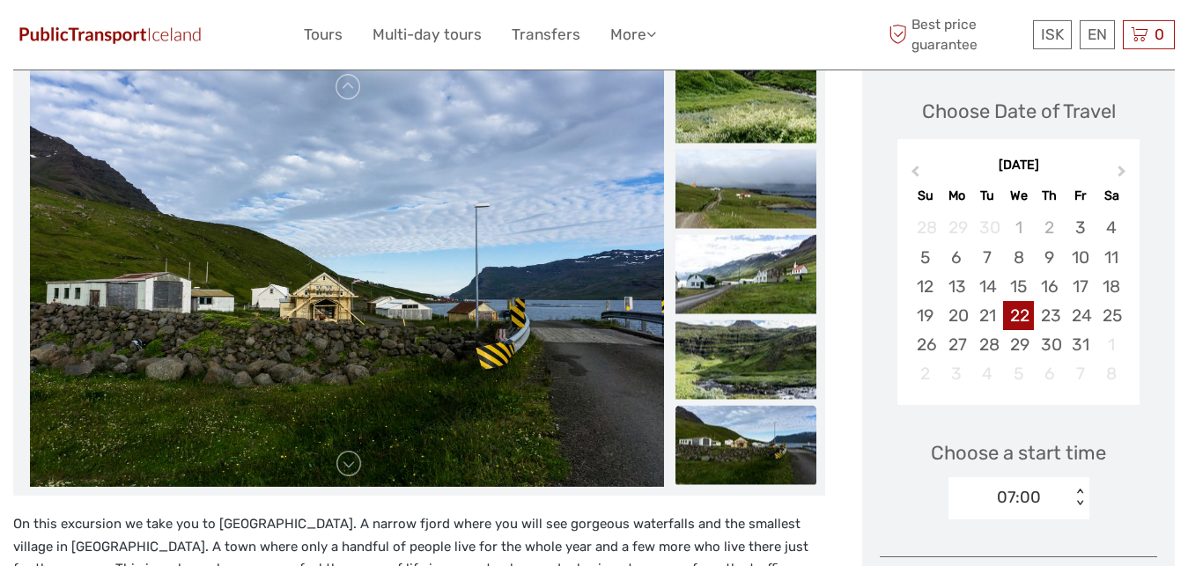
scroll to position [180, 0]
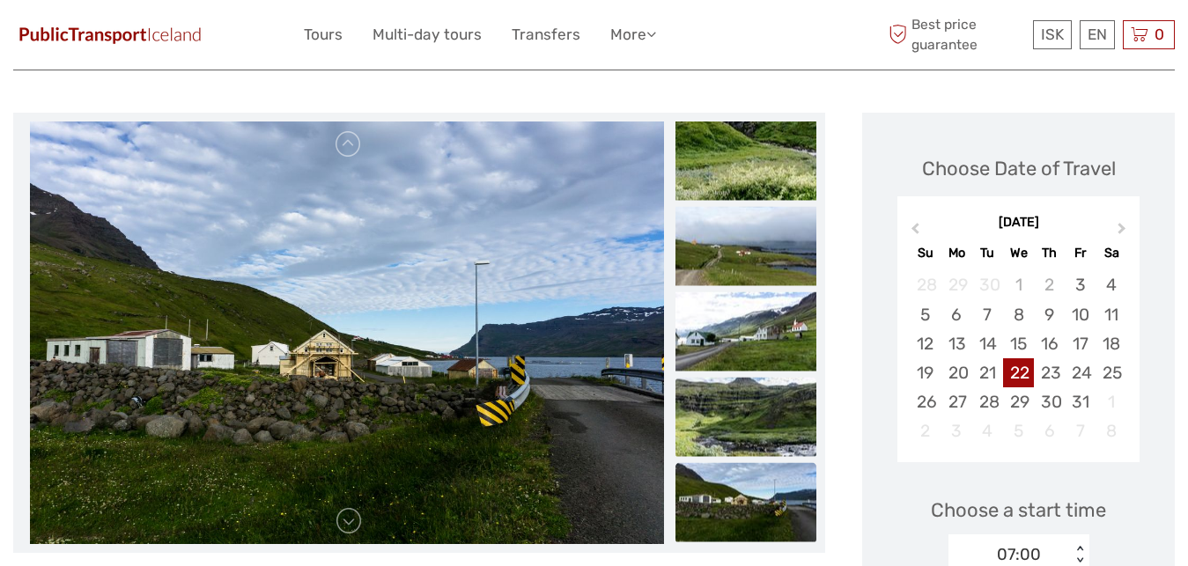
click at [735, 387] on img at bounding box center [745, 417] width 141 height 79
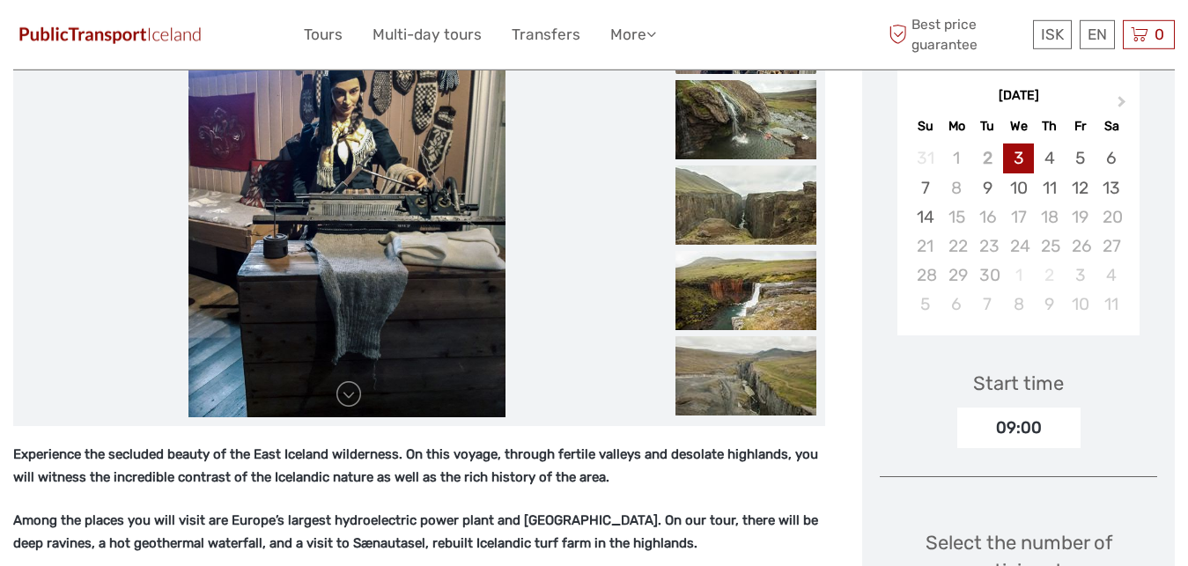
scroll to position [180, 0]
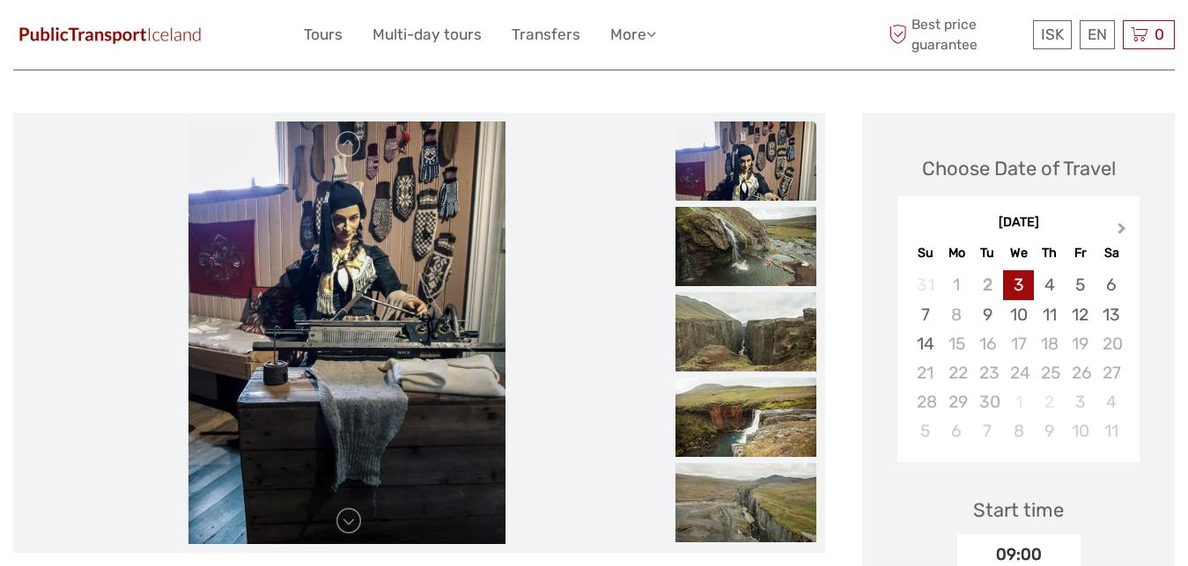
click at [1122, 230] on span "Next Month" at bounding box center [1122, 232] width 0 height 26
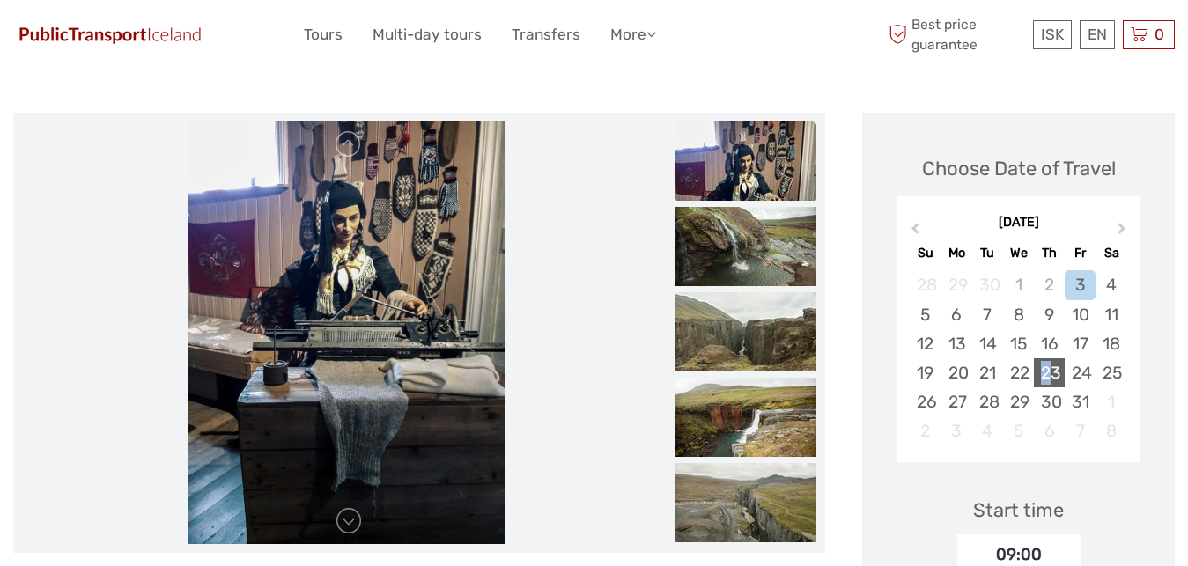
drag, startPoint x: 1046, startPoint y: 365, endPoint x: 1039, endPoint y: 372, distance: 10.0
click at [1039, 372] on div "23" at bounding box center [1049, 372] width 31 height 29
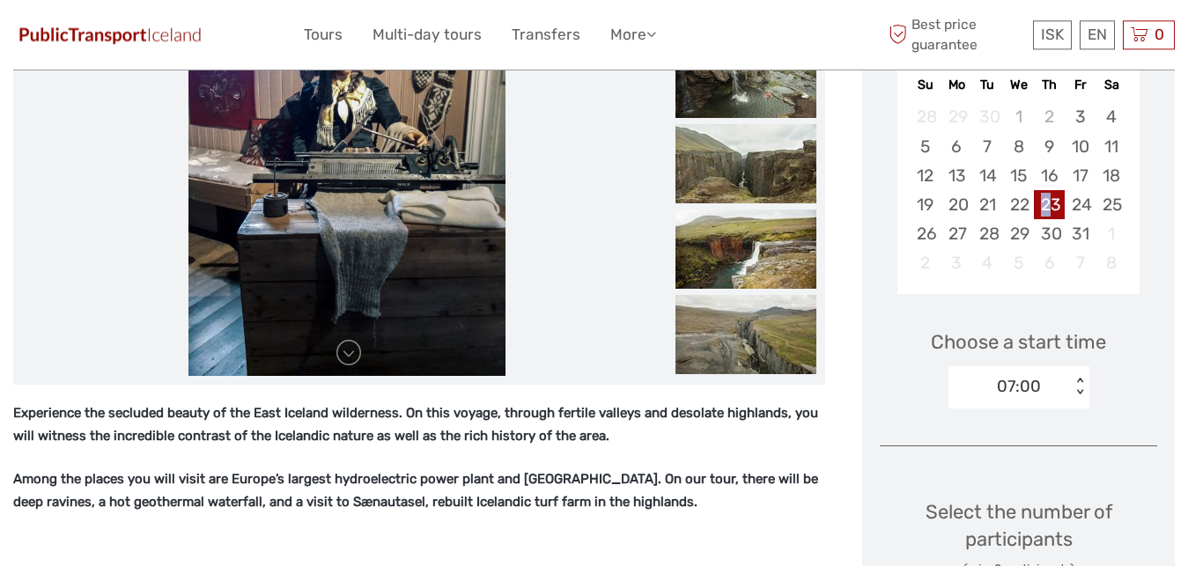
scroll to position [359, 0]
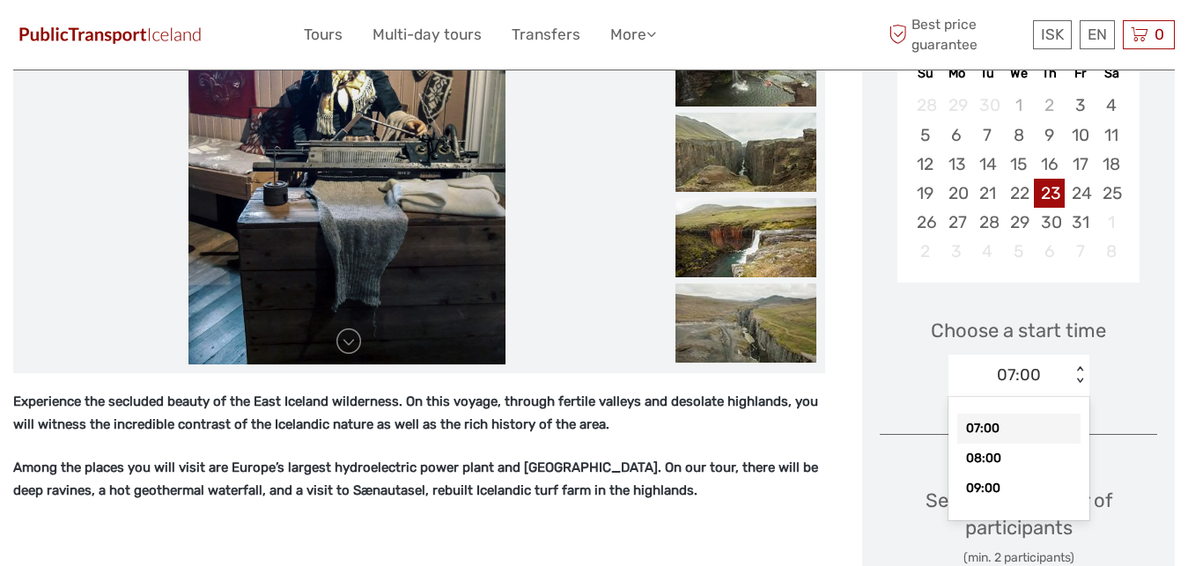
click at [1048, 377] on div "07:00" at bounding box center [1009, 375] width 122 height 26
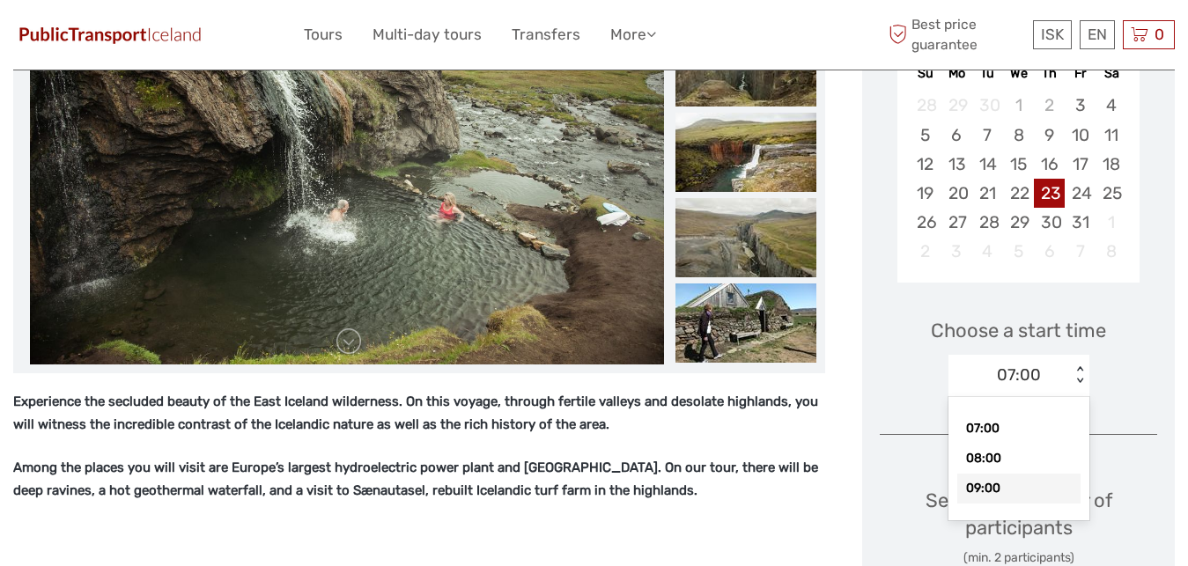
click at [1044, 479] on div "09:00" at bounding box center [1018, 489] width 123 height 30
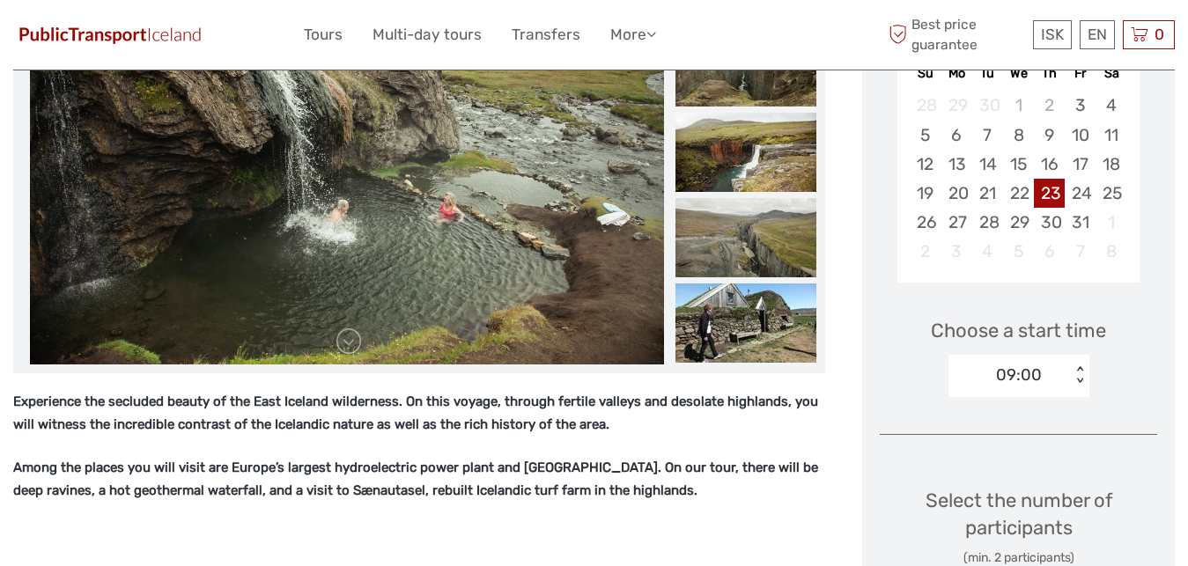
click at [1018, 382] on div "09:00" at bounding box center [1019, 375] width 46 height 23
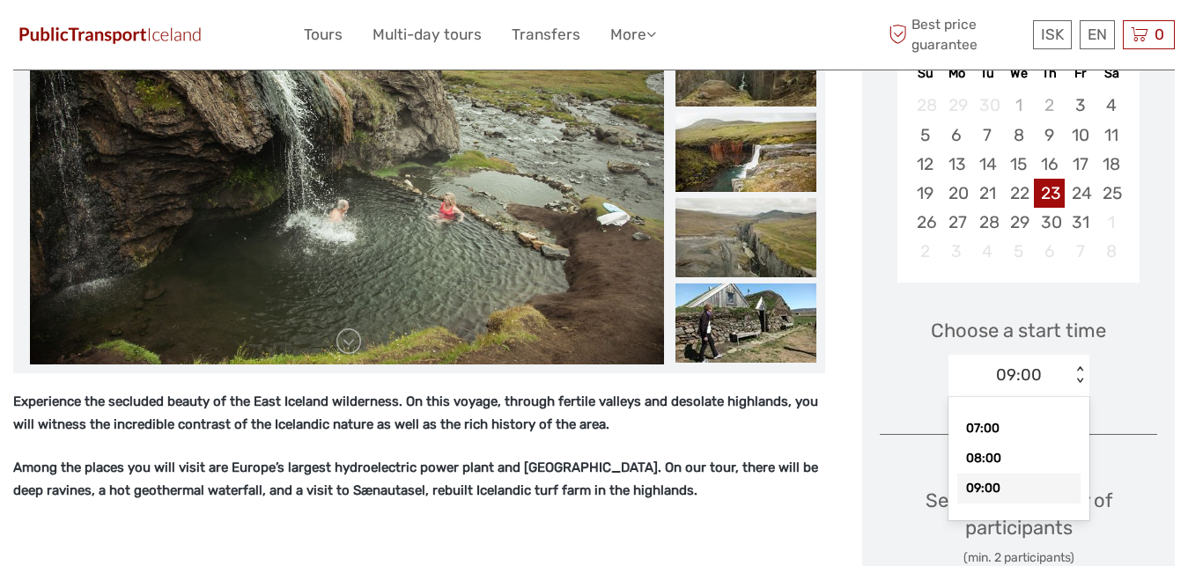
click at [985, 489] on div "09:00" at bounding box center [1018, 489] width 123 height 30
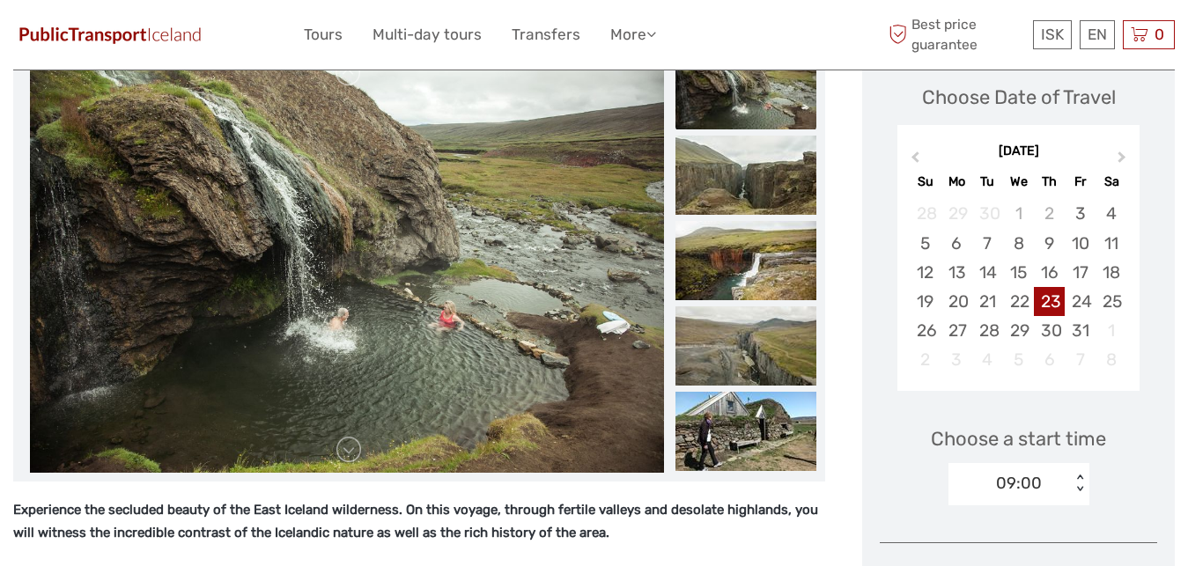
scroll to position [180, 0]
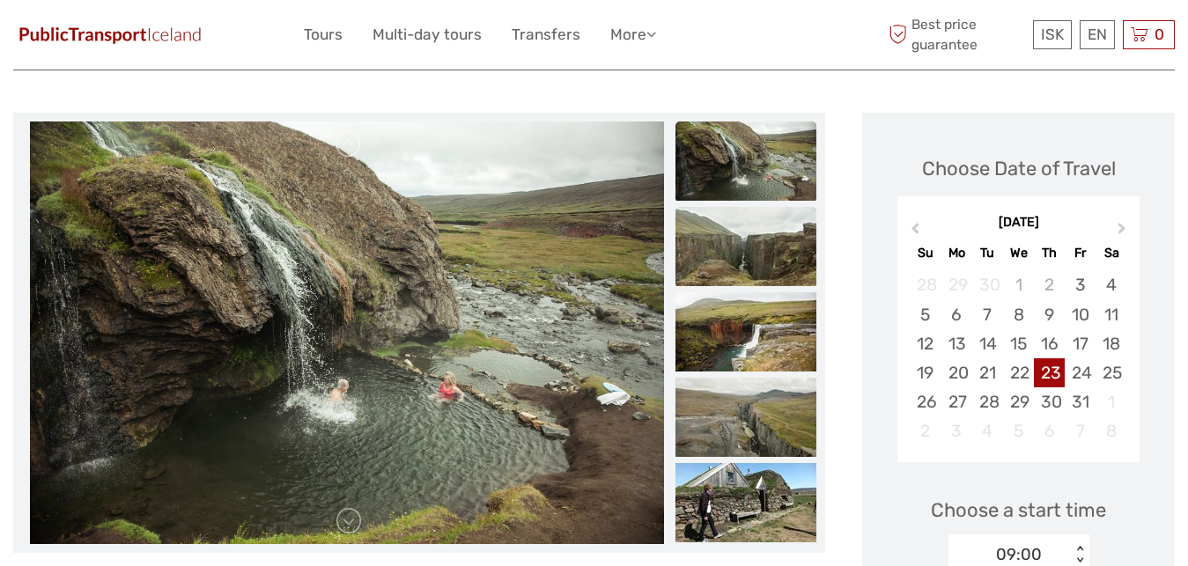
click at [772, 276] on img at bounding box center [745, 246] width 141 height 79
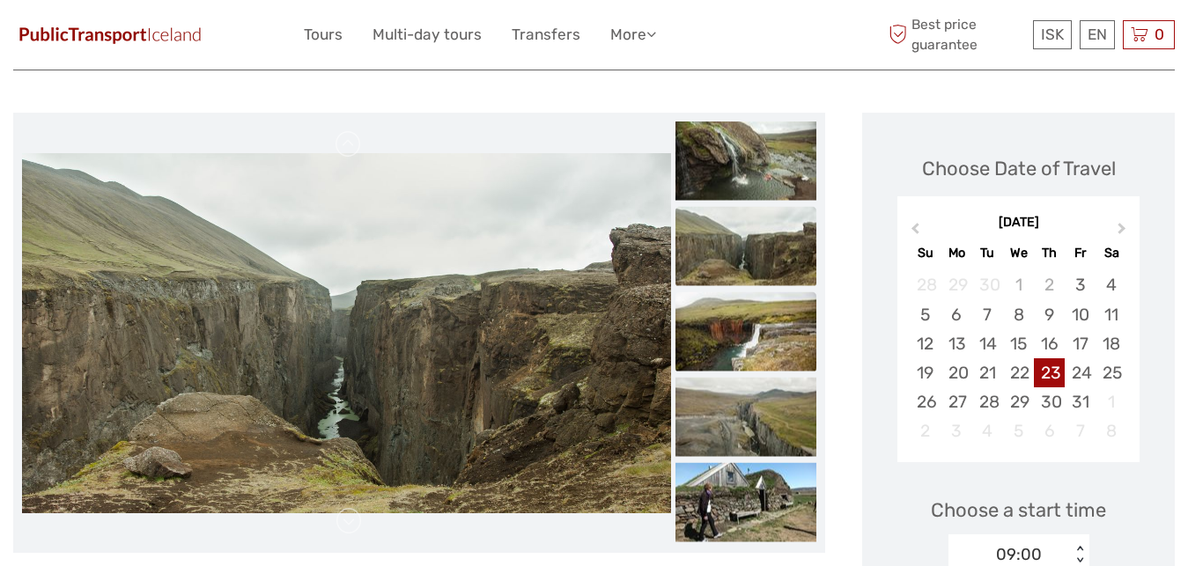
click at [770, 335] on img at bounding box center [745, 331] width 141 height 79
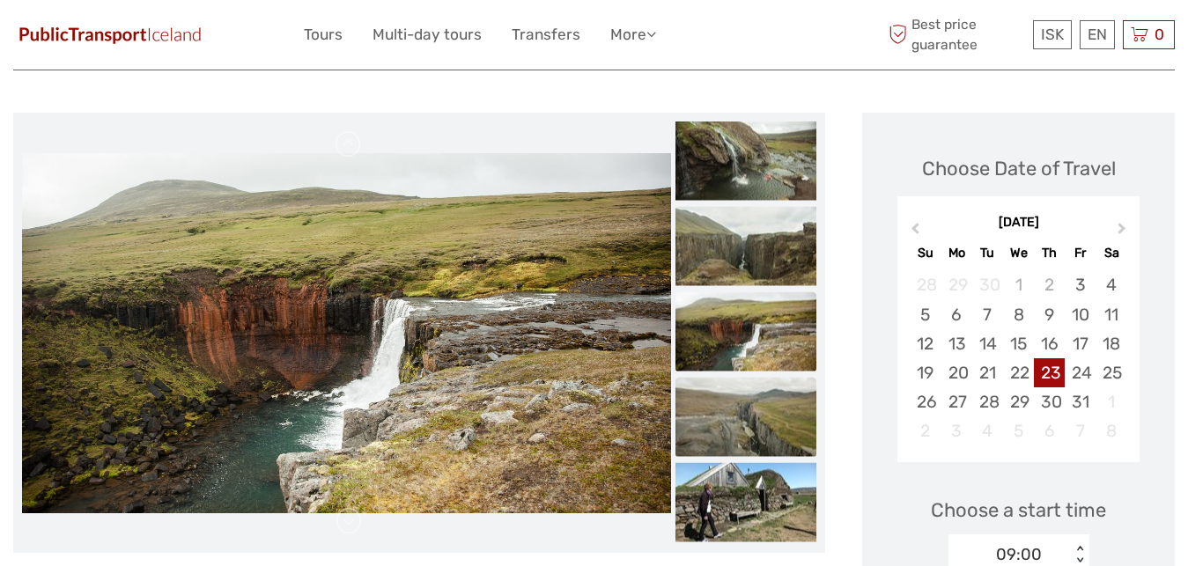
click at [768, 393] on img at bounding box center [745, 417] width 141 height 79
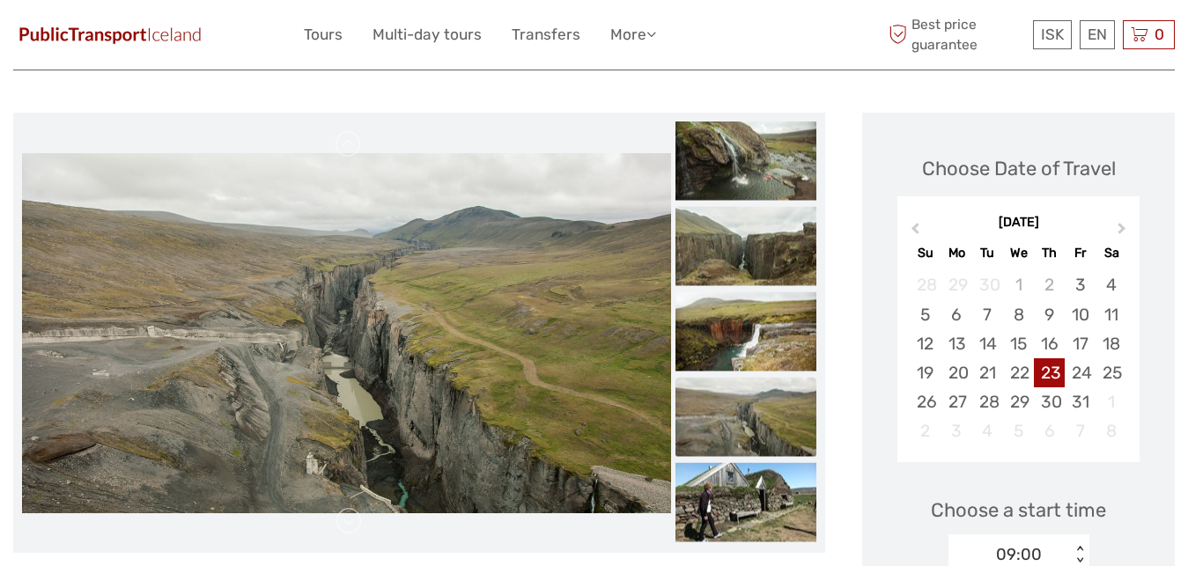
click at [761, 430] on img at bounding box center [745, 417] width 141 height 79
click at [739, 494] on img at bounding box center [745, 502] width 141 height 79
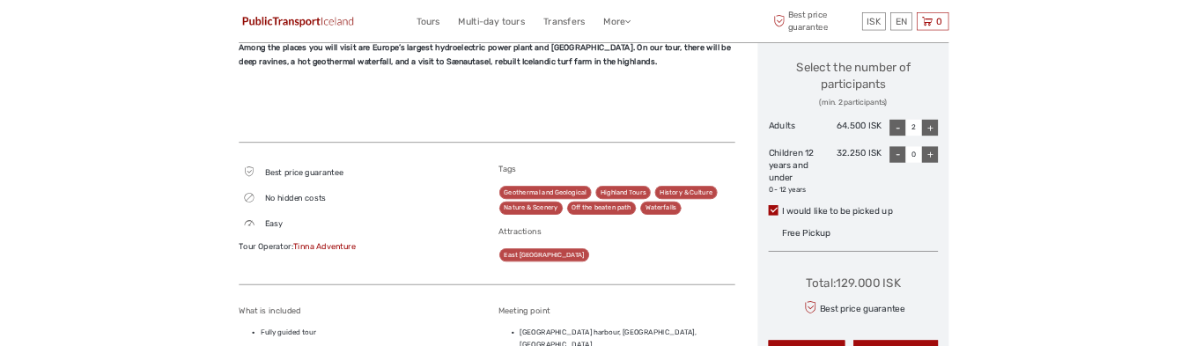
scroll to position [718, 0]
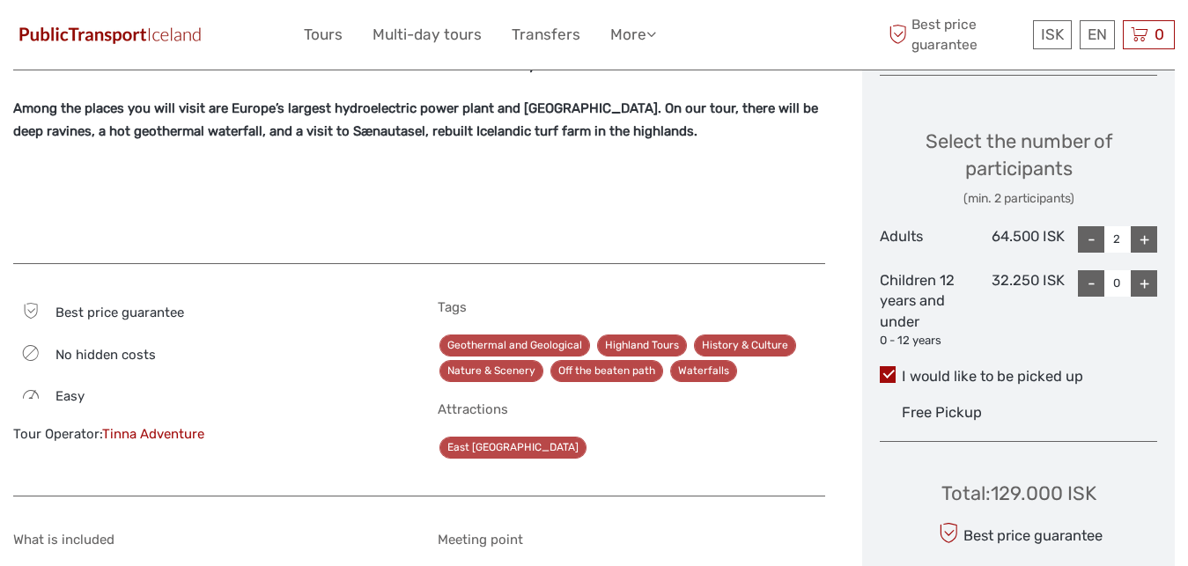
click at [1149, 291] on div "+" at bounding box center [1143, 283] width 26 height 26
type input "2"
click at [1144, 241] on div "+" at bounding box center [1143, 239] width 26 height 26
click at [1085, 242] on div "-" at bounding box center [1091, 239] width 26 height 26
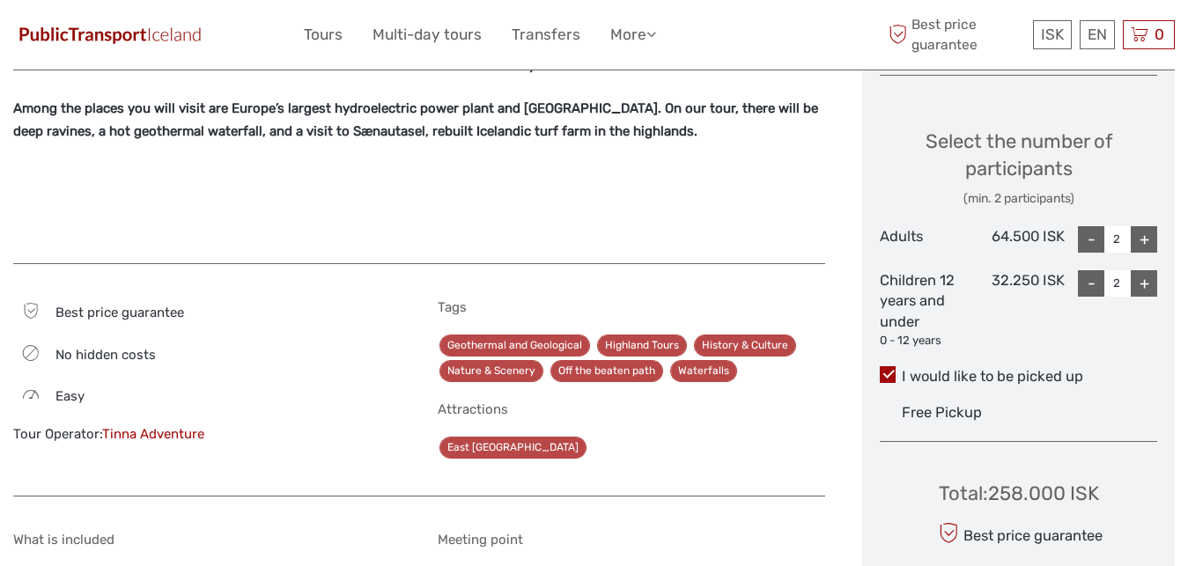
click at [1085, 242] on div "-" at bounding box center [1091, 239] width 26 height 26
type input "1"
click at [916, 371] on label "I would like to be picked up" at bounding box center [1017, 376] width 277 height 21
click at [901, 370] on input "I would like to be picked up" at bounding box center [901, 370] width 0 height 0
click at [916, 371] on label "I would like to be picked up" at bounding box center [1017, 376] width 277 height 21
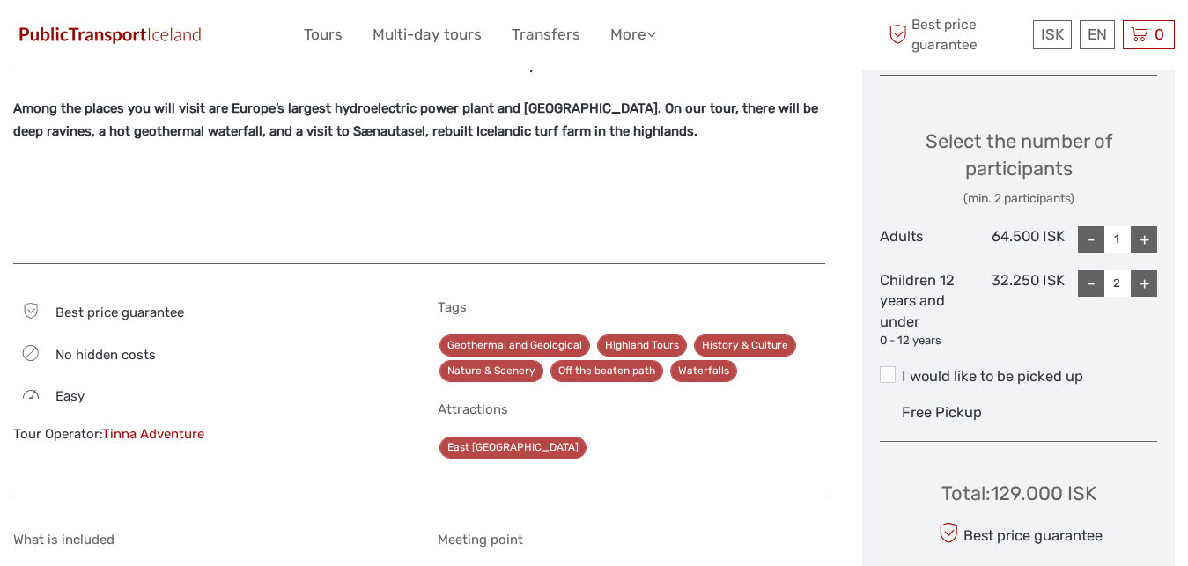
click at [901, 370] on input "I would like to be picked up" at bounding box center [901, 370] width 0 height 0
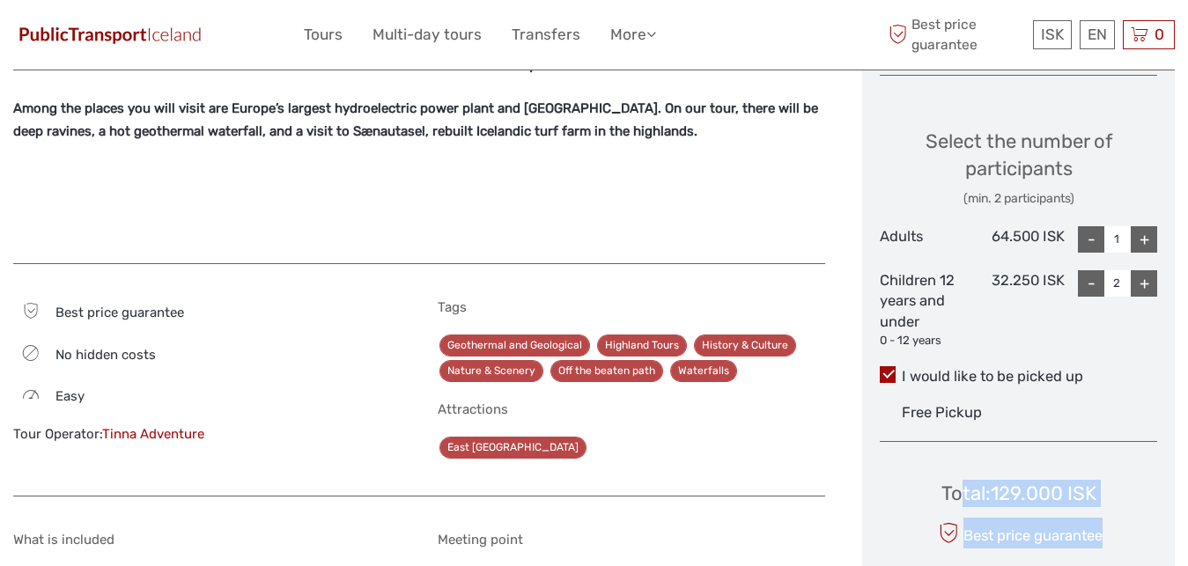
drag, startPoint x: 1108, startPoint y: 492, endPoint x: 954, endPoint y: 486, distance: 154.2
click at [954, 486] on div "Total : 129.000 ISK Best price guarantee ADD TO CART EXPRESS CHECKOUT" at bounding box center [1017, 536] width 277 height 161
click at [974, 486] on div "Total : 129.000 ISK" at bounding box center [1018, 493] width 155 height 27
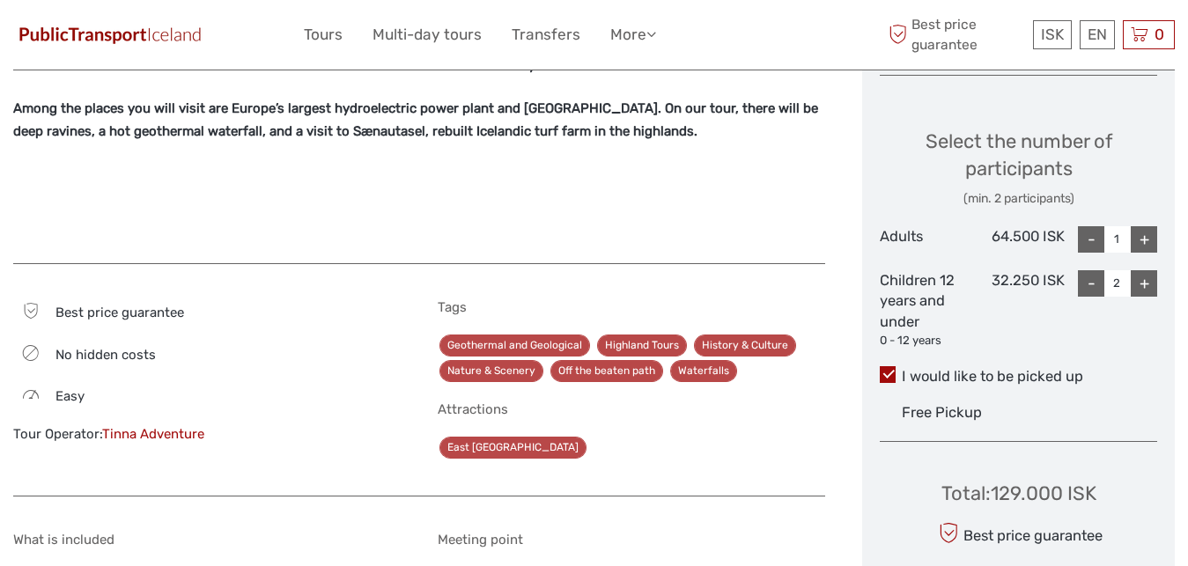
click at [920, 375] on label "I would like to be picked up" at bounding box center [1017, 376] width 277 height 21
click at [901, 370] on input "I would like to be picked up" at bounding box center [901, 370] width 0 height 0
click at [920, 375] on label "I would like to be picked up" at bounding box center [1017, 376] width 277 height 21
click at [901, 370] on input "I would like to be picked up" at bounding box center [901, 370] width 0 height 0
drag, startPoint x: 937, startPoint y: 496, endPoint x: 998, endPoint y: 483, distance: 62.8
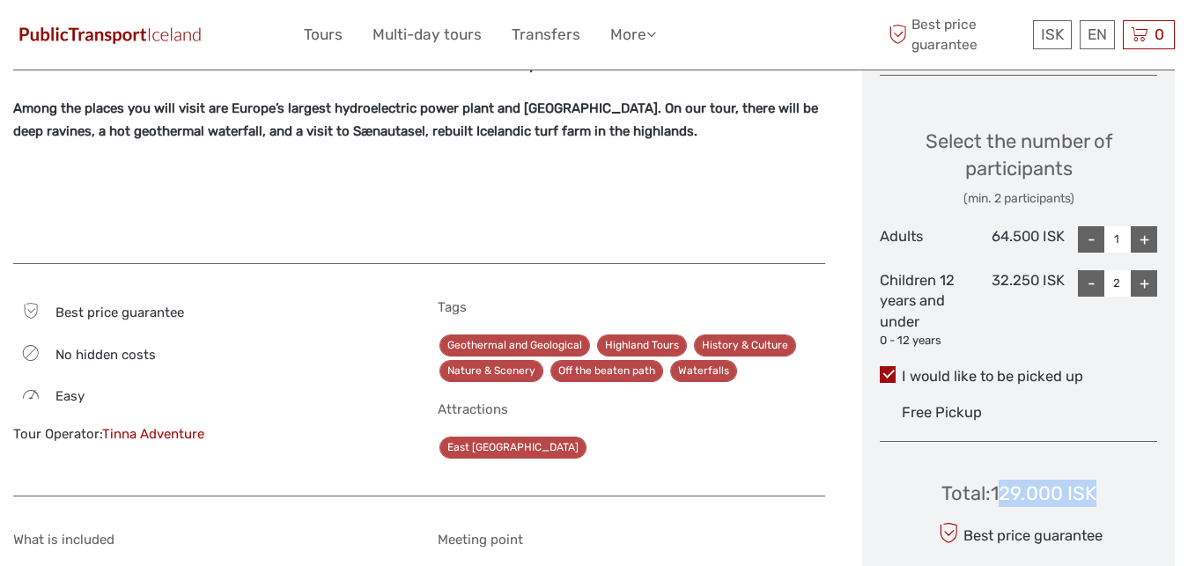
click at [998, 483] on div "Total : 129.000 ISK Best price guarantee ADD TO CART EXPRESS CHECKOUT" at bounding box center [1017, 536] width 277 height 161
drag, startPoint x: 1004, startPoint y: 483, endPoint x: 1058, endPoint y: 497, distance: 56.4
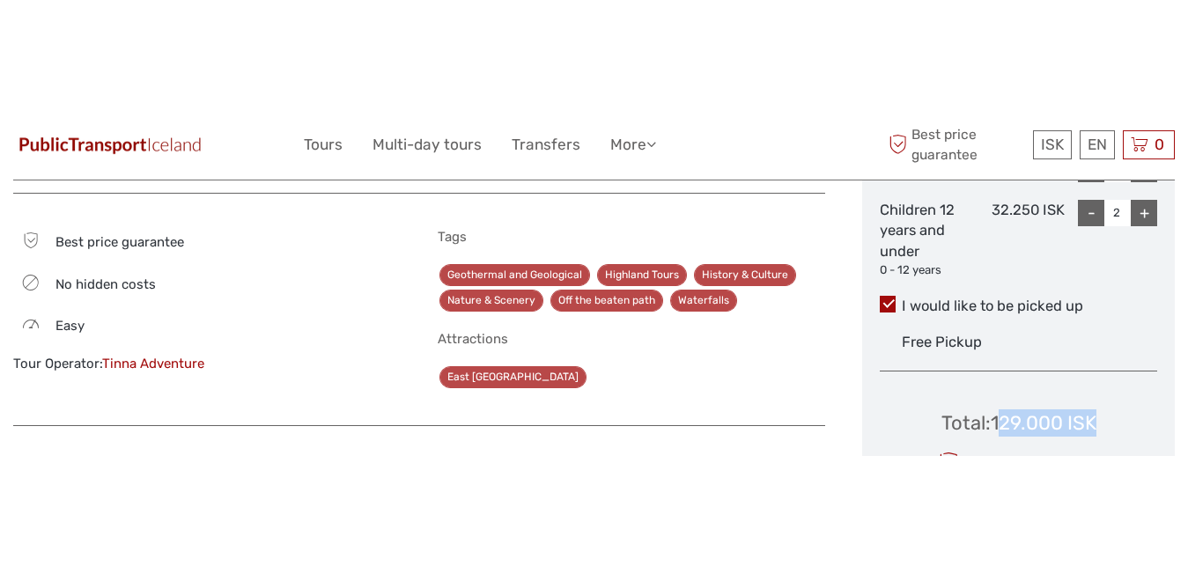
scroll to position [967, 0]
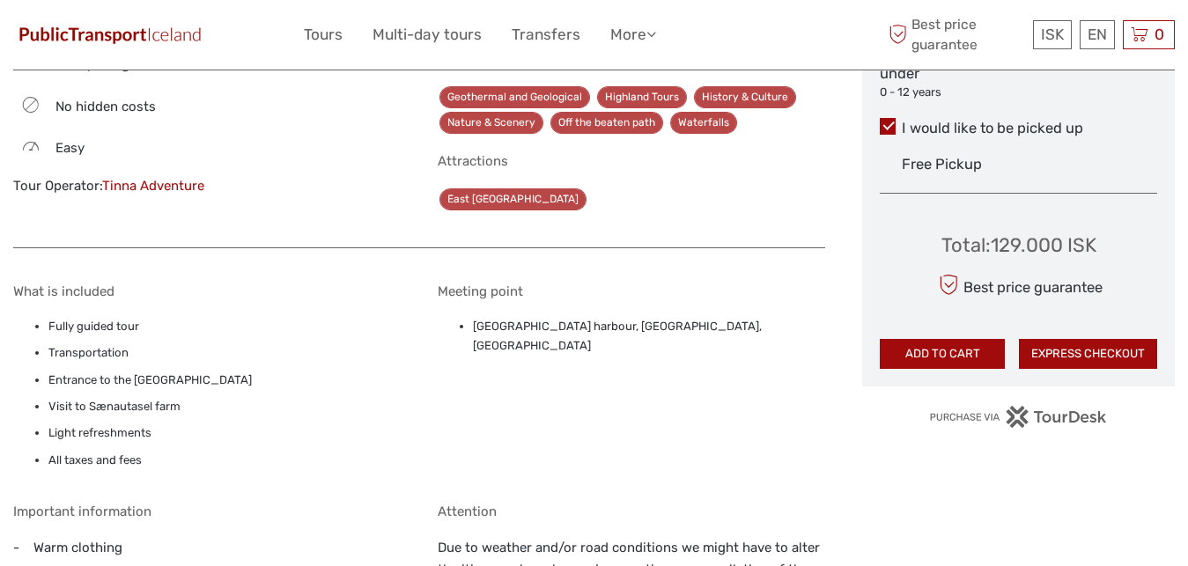
click at [1175, 317] on body "ISK ISK € $ £ EN English Español Deutsch Tours Multi-day tours Transfers More T…" at bounding box center [594, 324] width 1188 height 2583
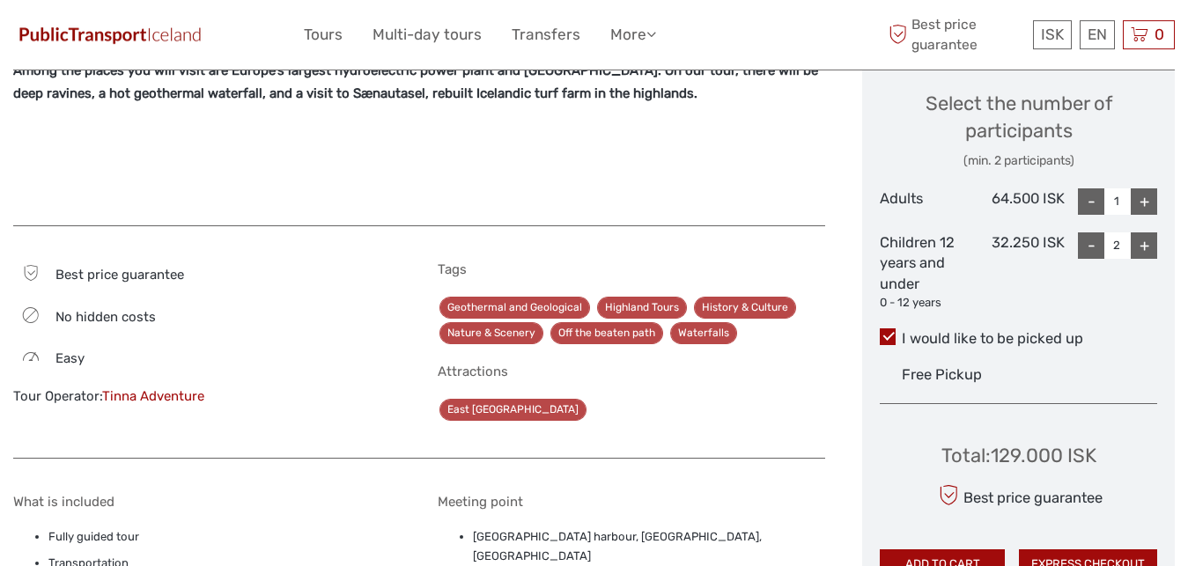
scroll to position [898, 0]
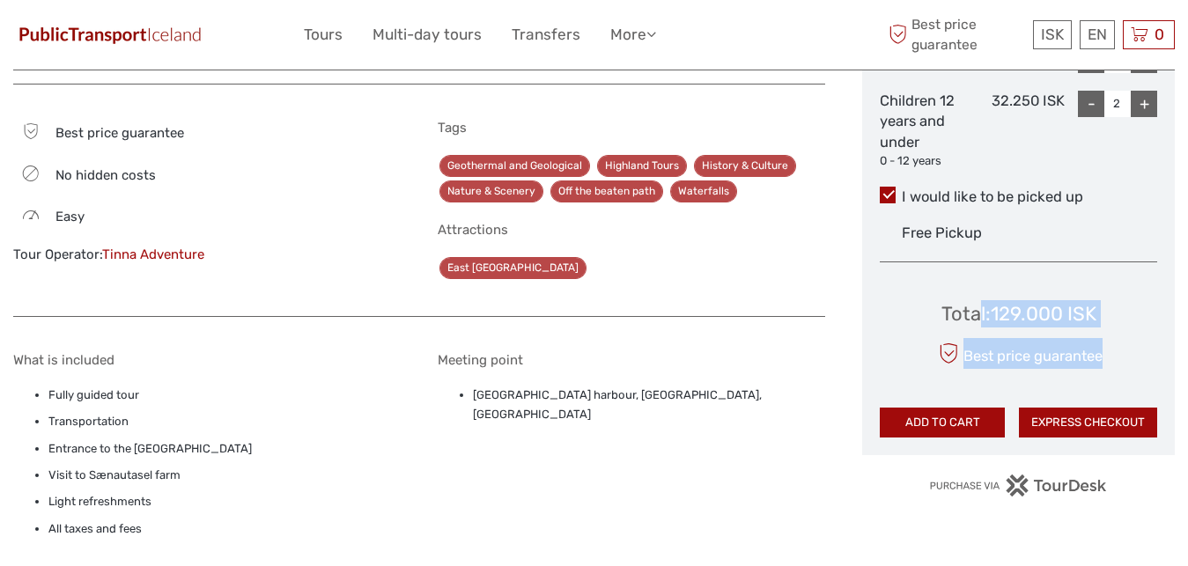
drag, startPoint x: 1107, startPoint y: 319, endPoint x: 1017, endPoint y: 310, distance: 91.1
click at [991, 310] on div "Total : 129.000 ISK Best price guarantee ADD TO CART EXPRESS CHECKOUT" at bounding box center [1017, 356] width 277 height 161
click at [1017, 310] on div "Total : 129.000 ISK" at bounding box center [1018, 313] width 155 height 27
drag, startPoint x: 997, startPoint y: 311, endPoint x: 1092, endPoint y: 316, distance: 95.2
click at [1092, 316] on div "Total : 129.000 ISK" at bounding box center [1018, 313] width 155 height 27
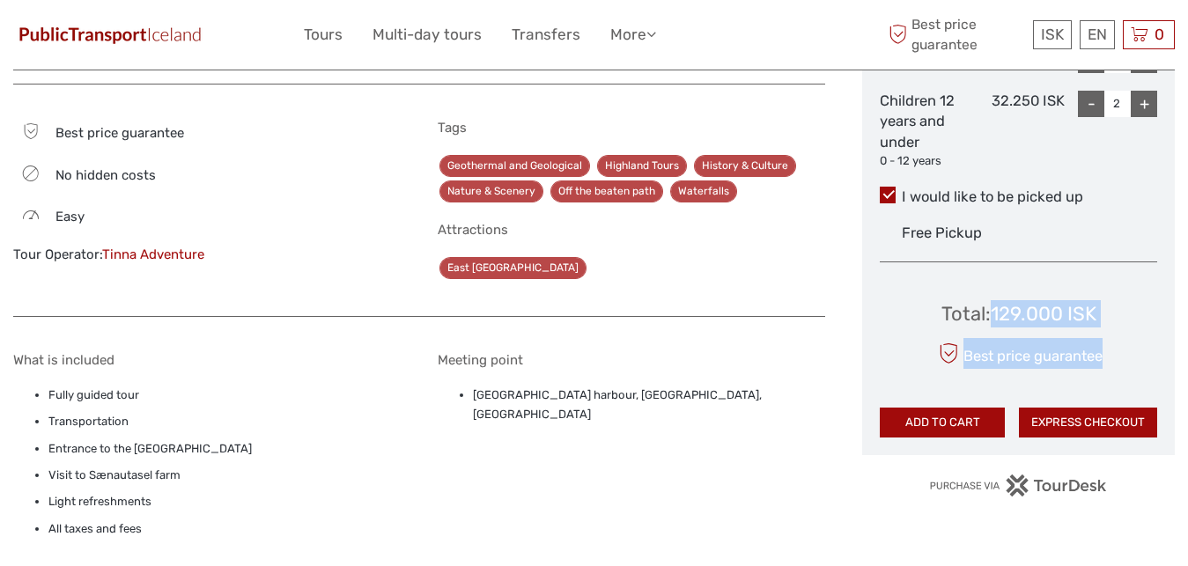
drag, startPoint x: 1108, startPoint y: 316, endPoint x: 986, endPoint y: 313, distance: 122.4
click at [986, 313] on div "Total : 129.000 ISK Best price guarantee ADD TO CART EXPRESS CHECKOUT" at bounding box center [1017, 356] width 277 height 161
click at [989, 313] on div "Total : 129.000 ISK" at bounding box center [1018, 313] width 155 height 27
drag, startPoint x: 989, startPoint y: 311, endPoint x: 1092, endPoint y: 310, distance: 103.0
click at [1092, 310] on div "Total : 129.000 ISK" at bounding box center [1018, 313] width 155 height 27
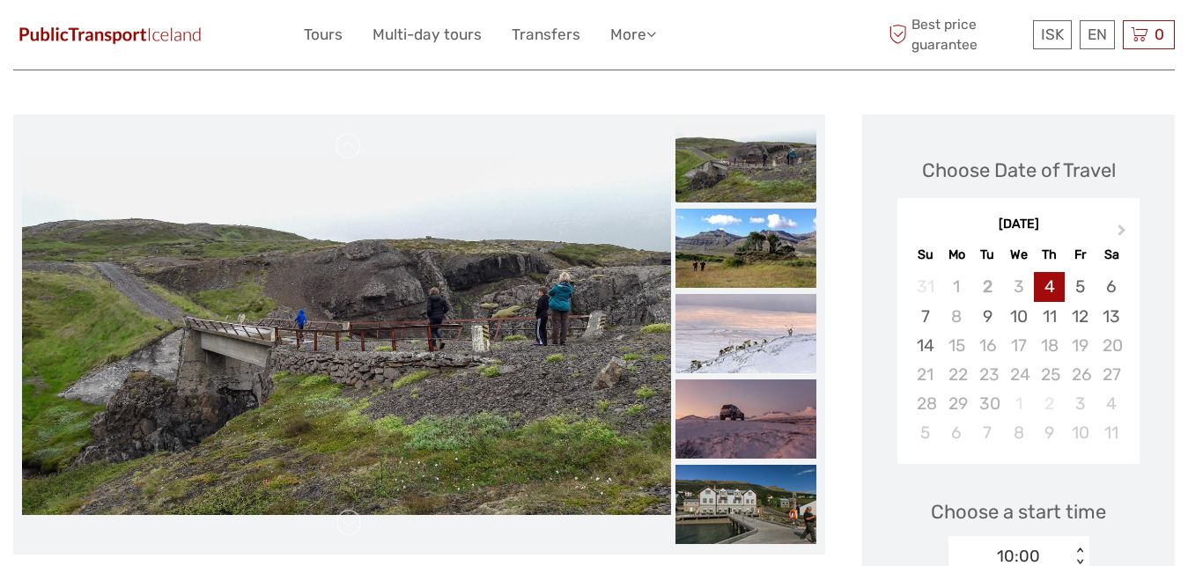
scroll to position [180, 0]
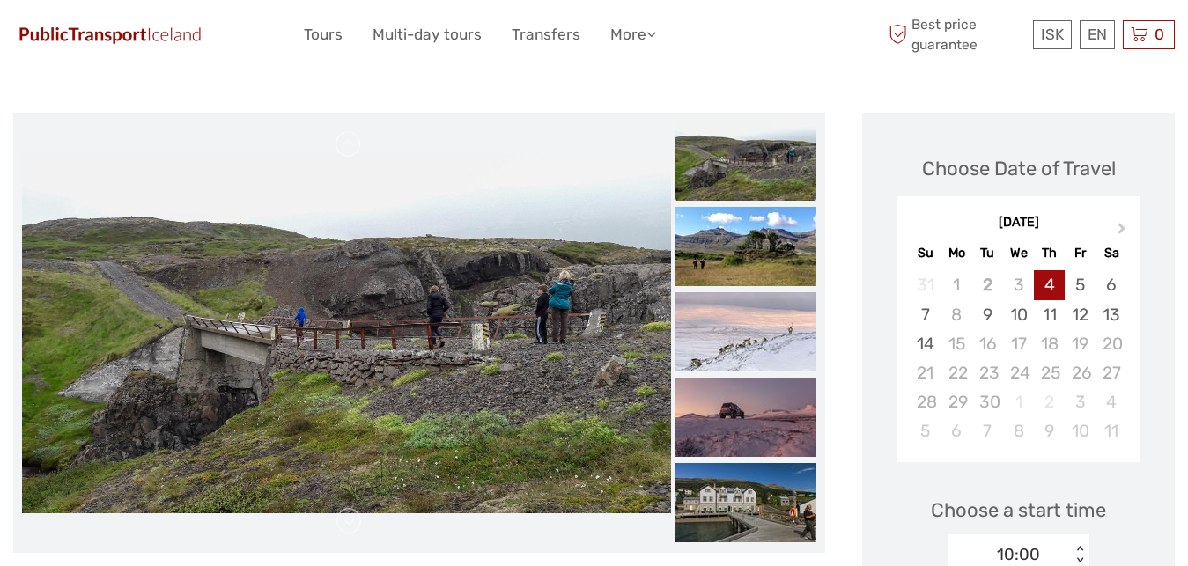
drag, startPoint x: 336, startPoint y: 320, endPoint x: 375, endPoint y: 320, distance: 38.7
click at [341, 320] on img at bounding box center [346, 333] width 649 height 360
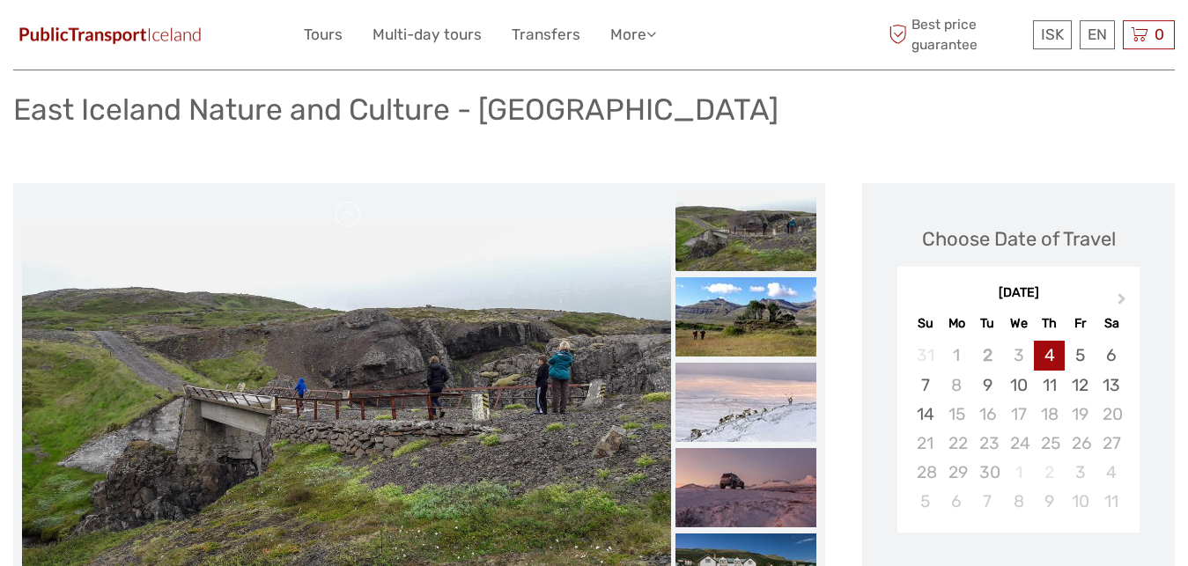
scroll to position [0, 0]
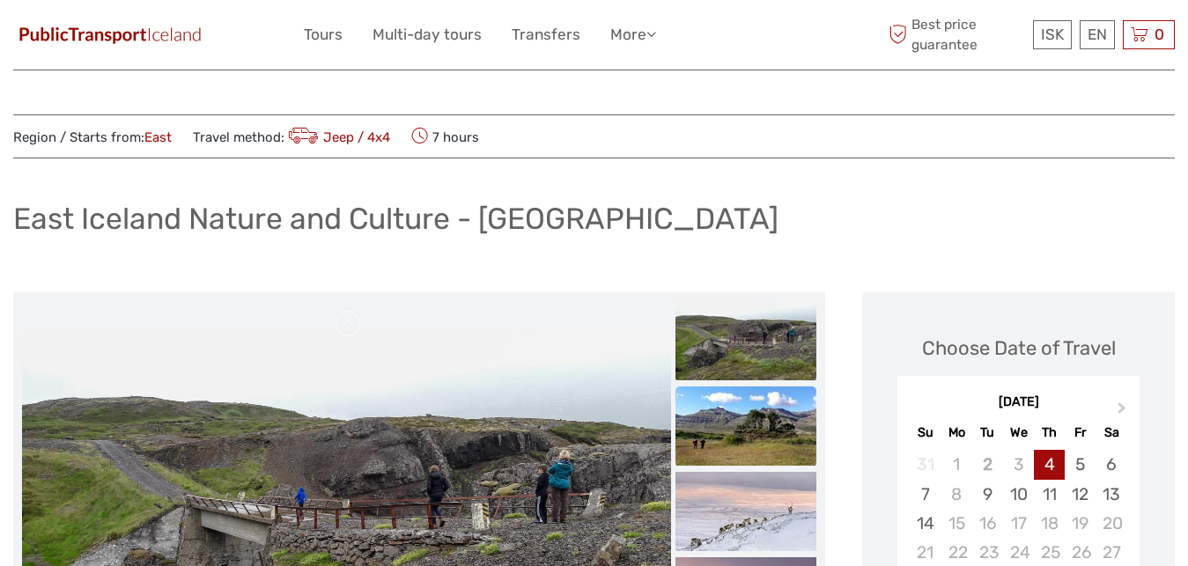
click at [753, 421] on img at bounding box center [745, 425] width 141 height 79
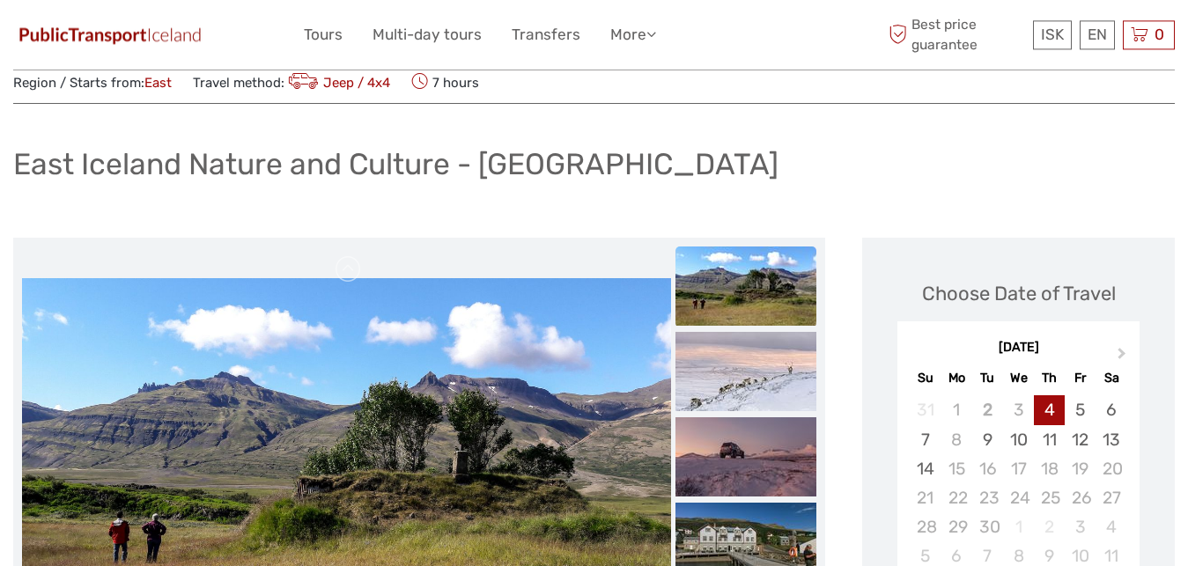
scroll to position [90, 0]
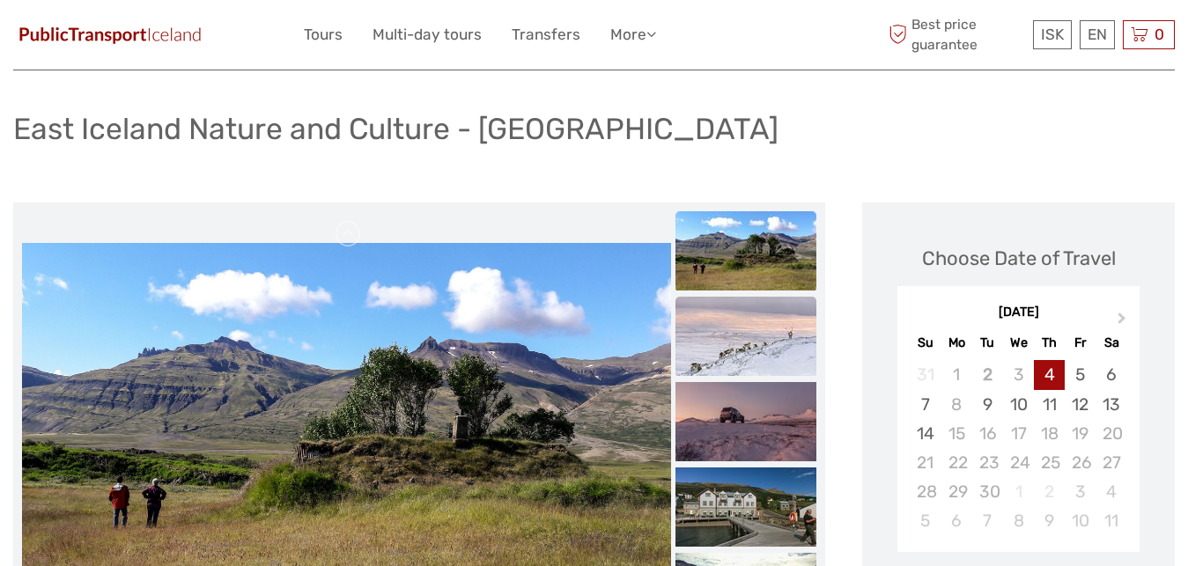
click at [774, 316] on img at bounding box center [745, 336] width 141 height 79
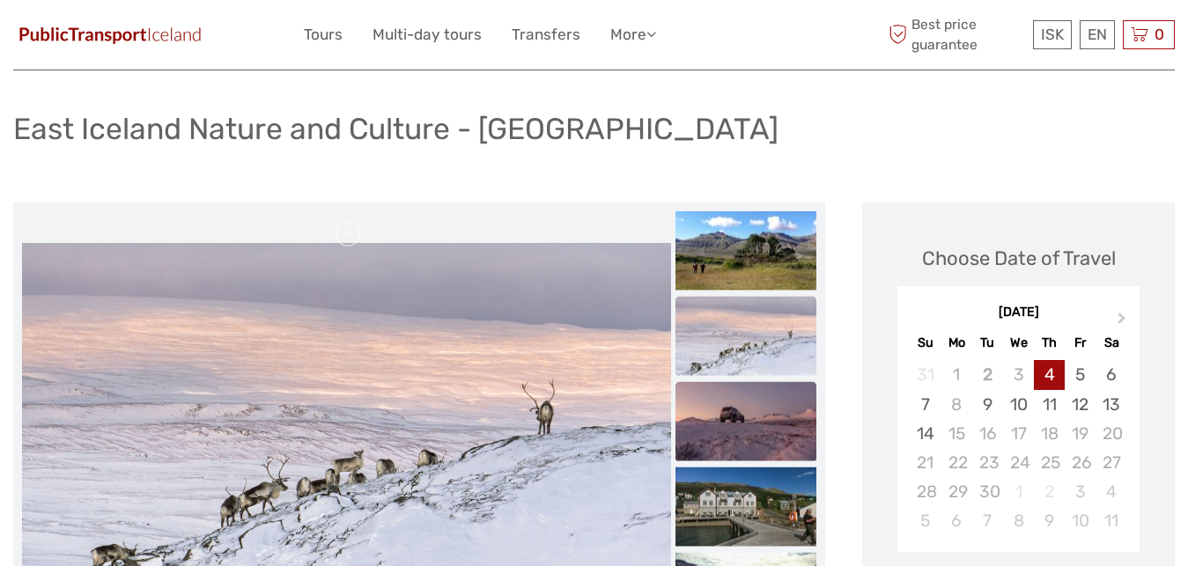
click at [782, 393] on img at bounding box center [745, 421] width 141 height 79
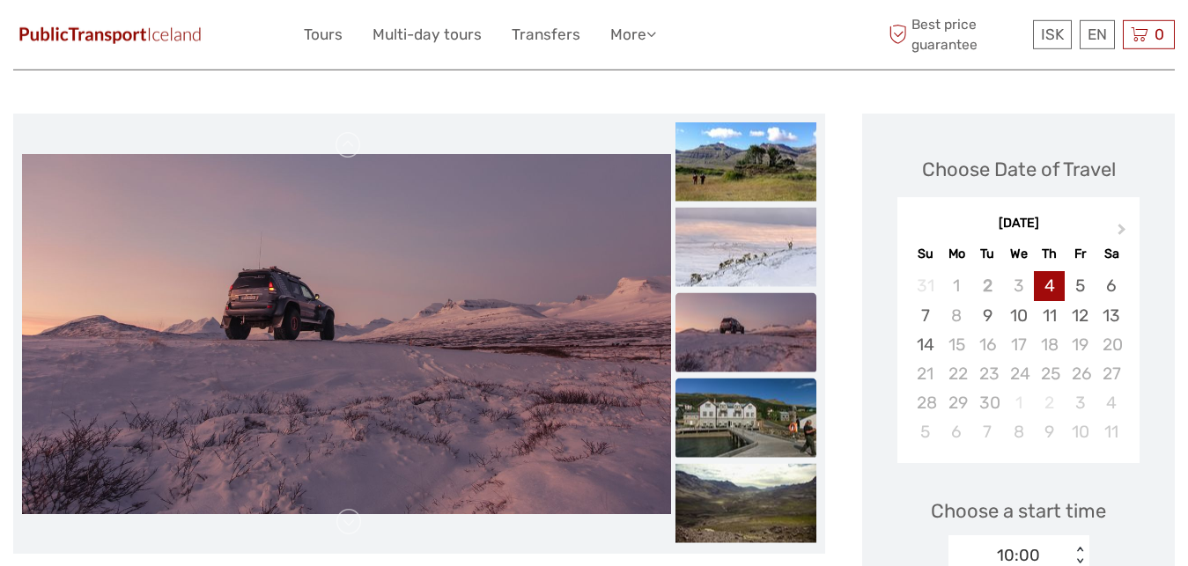
scroll to position [180, 0]
click at [761, 406] on img at bounding box center [745, 417] width 141 height 79
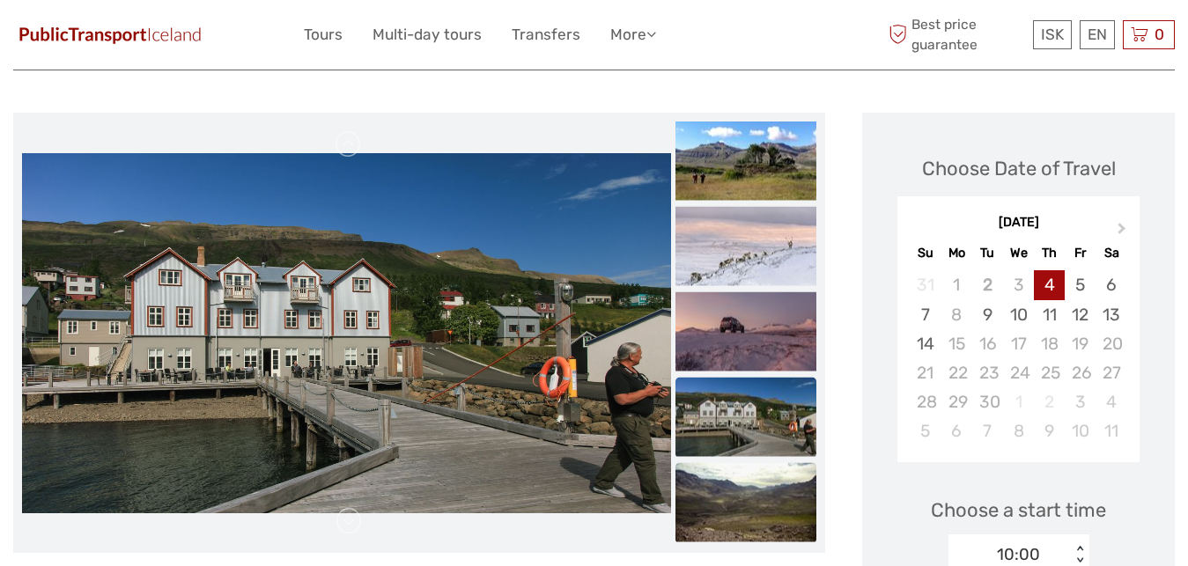
click at [737, 474] on img at bounding box center [745, 502] width 141 height 79
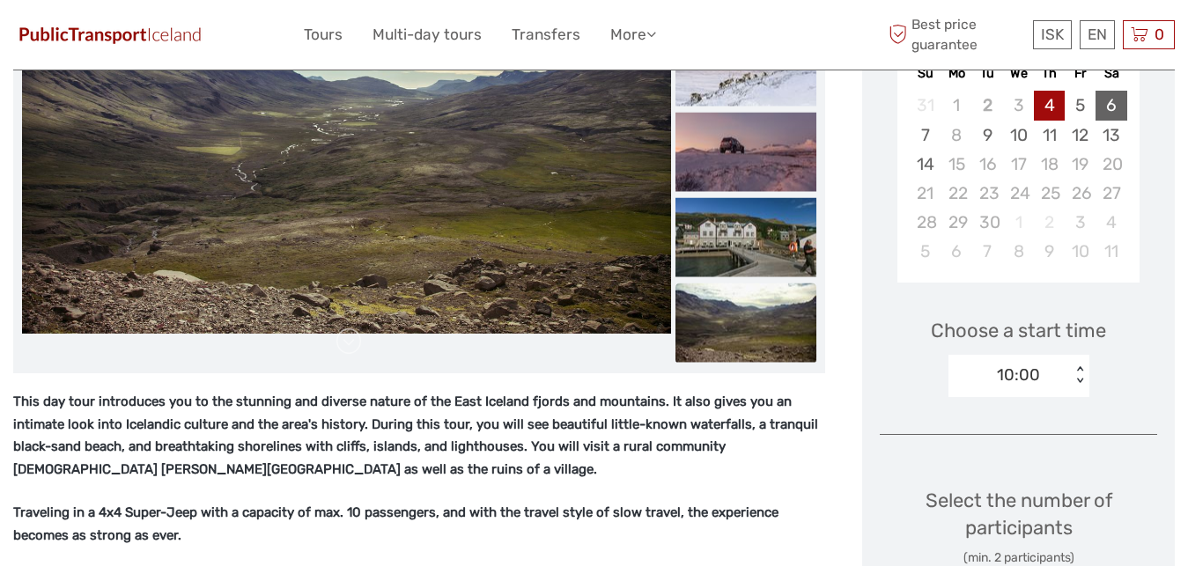
scroll to position [269, 0]
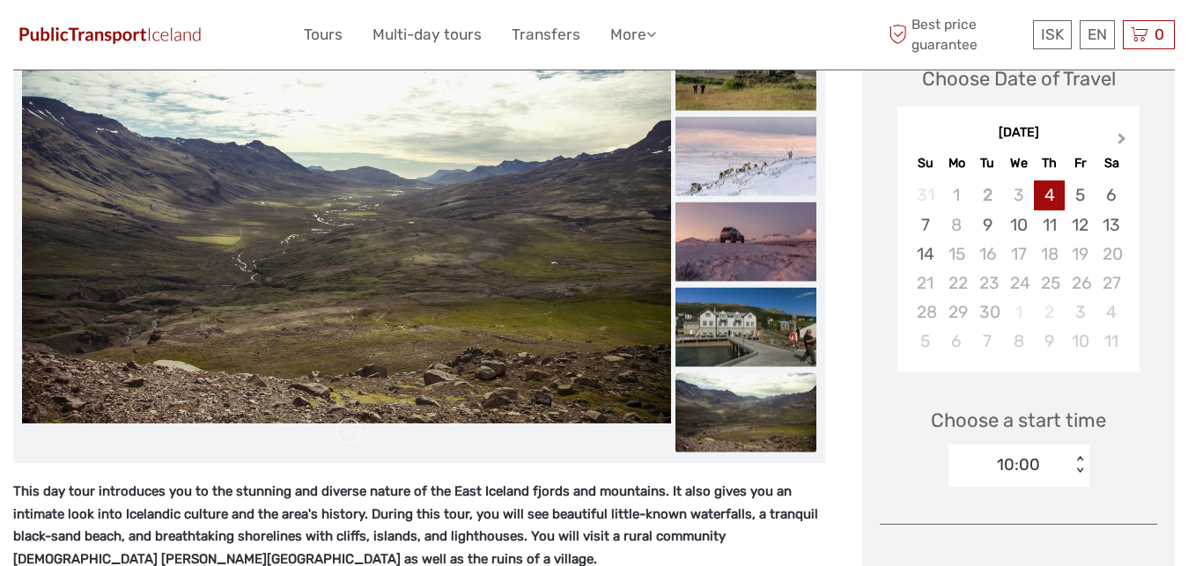
click at [1112, 136] on button "Next Month" at bounding box center [1123, 143] width 28 height 28
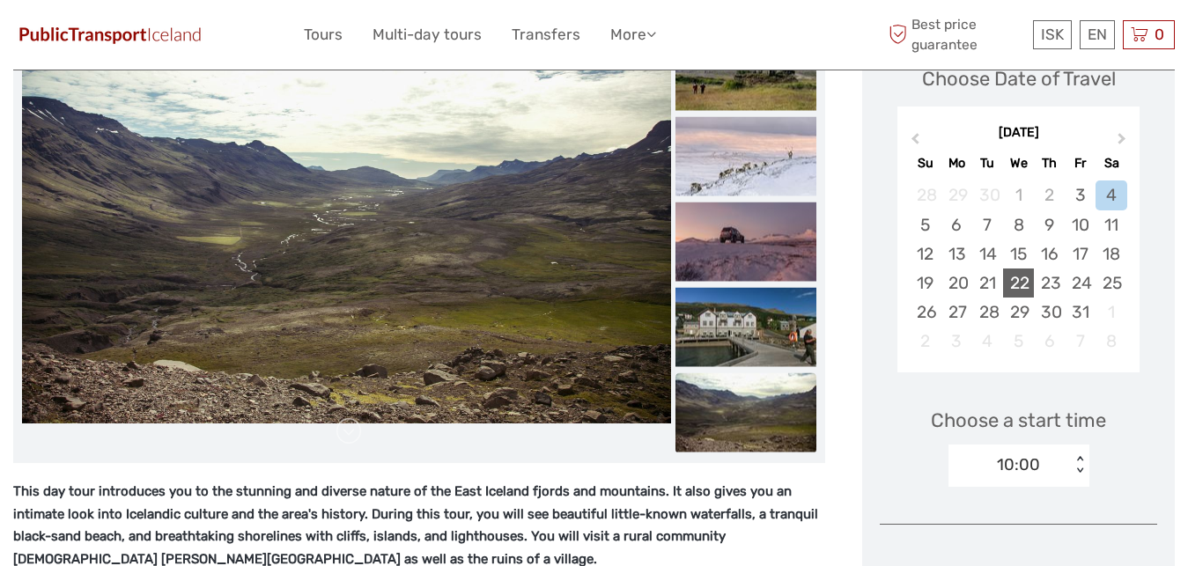
click at [1006, 281] on div "22" at bounding box center [1018, 283] width 31 height 29
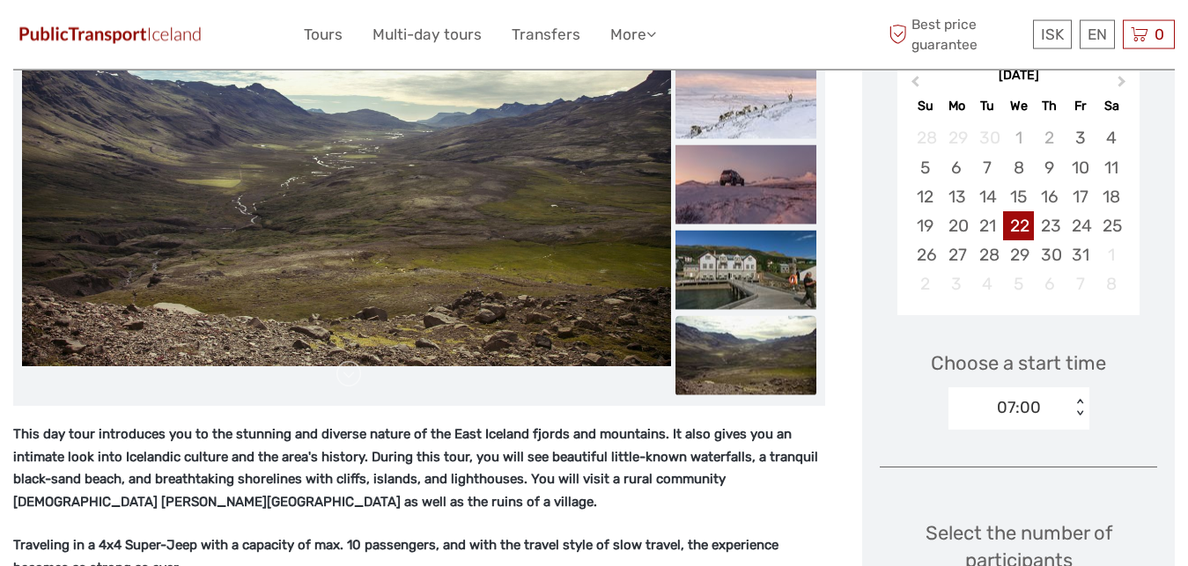
scroll to position [359, 0]
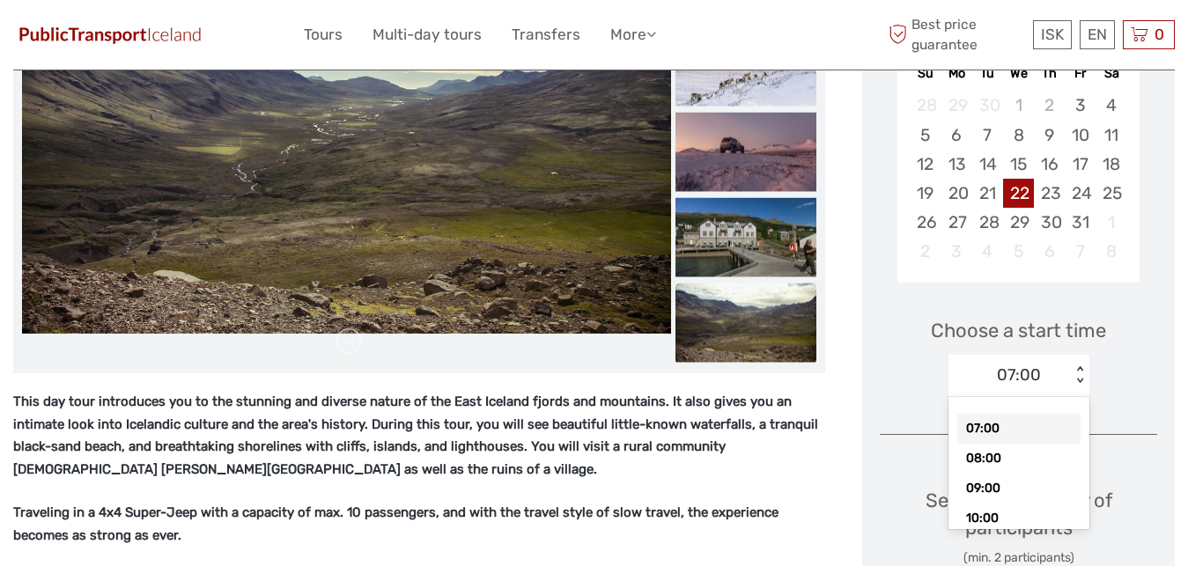
click at [1057, 381] on div "07:00" at bounding box center [1009, 375] width 122 height 26
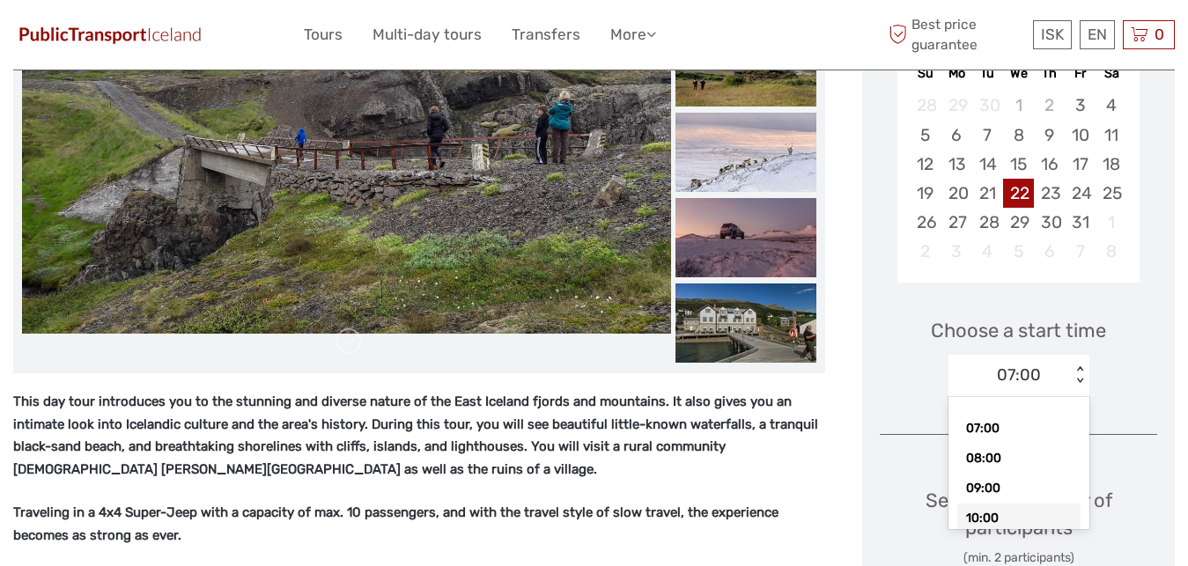
click at [1001, 519] on div "10:00" at bounding box center [1018, 519] width 123 height 30
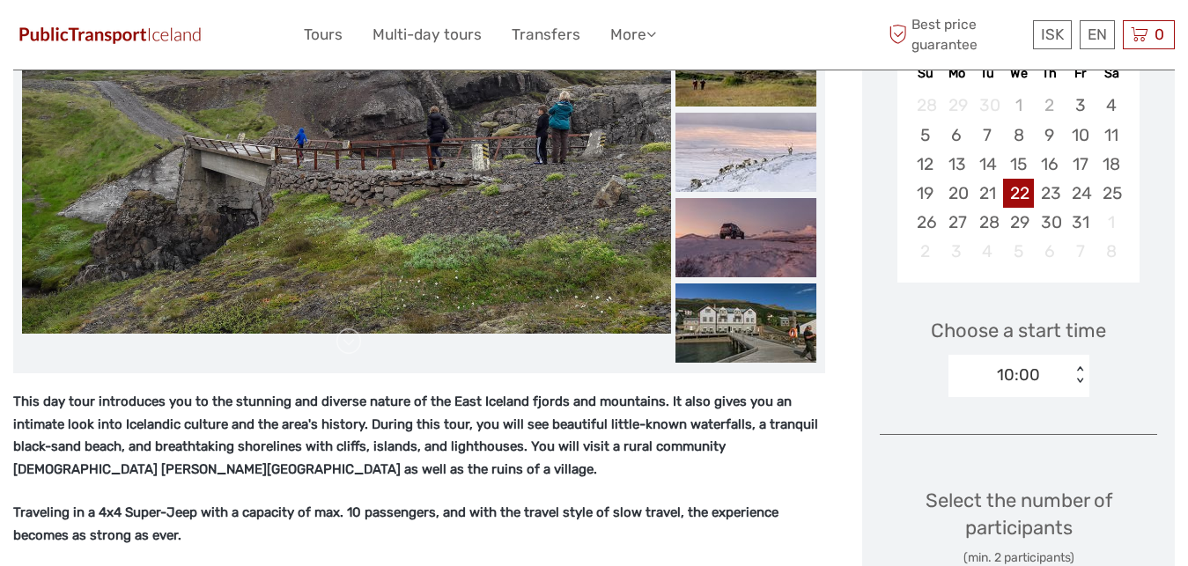
scroll to position [718, 0]
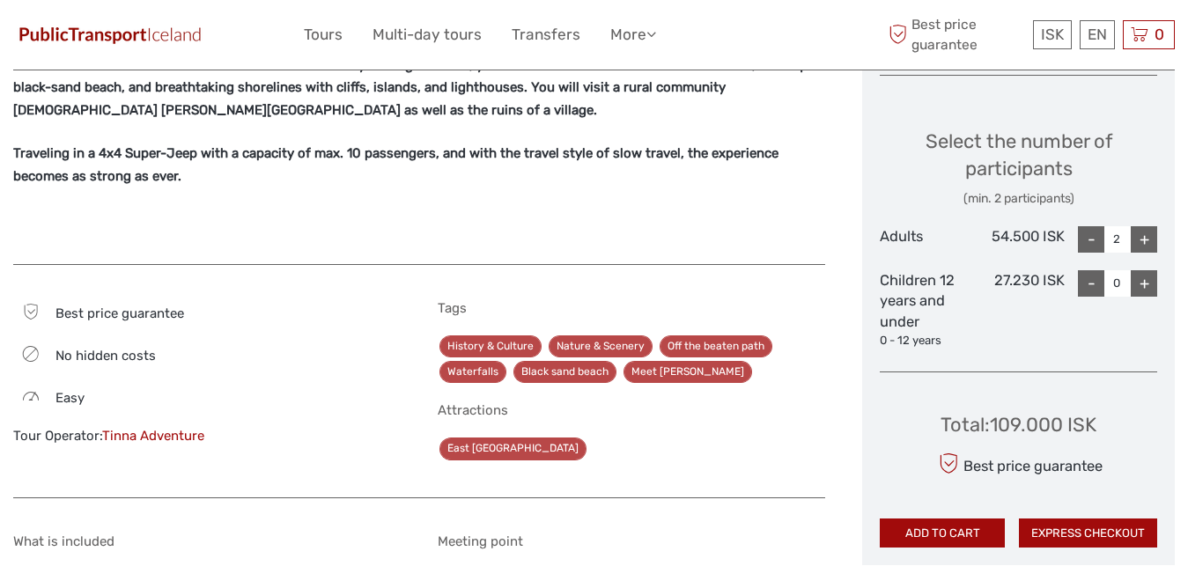
click at [1088, 242] on div "-" at bounding box center [1091, 239] width 26 height 26
type input "1"
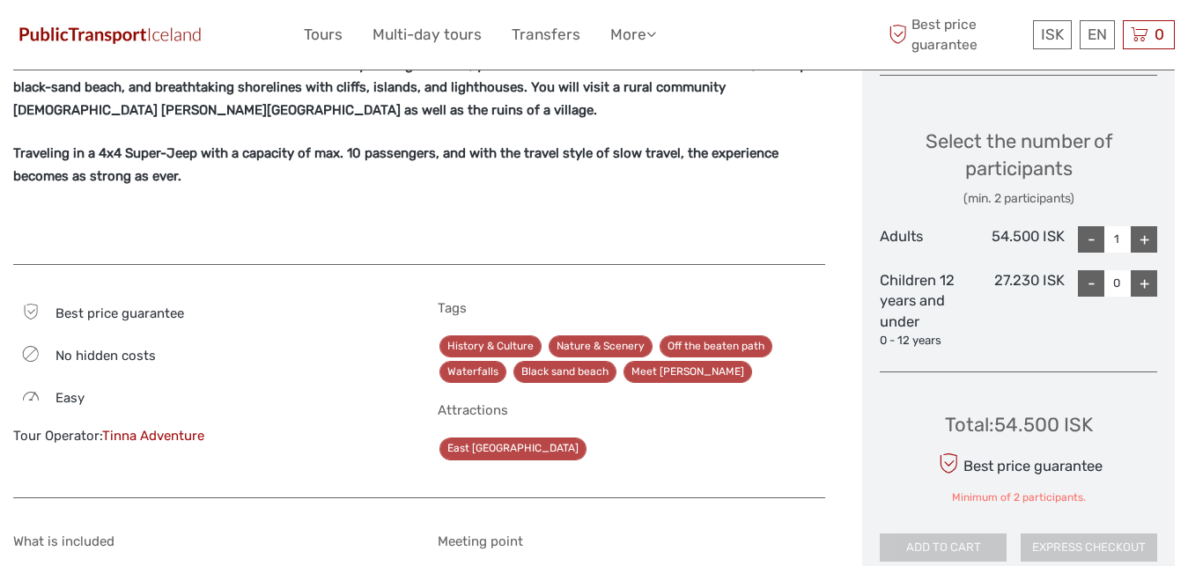
click at [1140, 293] on div "+" at bounding box center [1143, 283] width 26 height 26
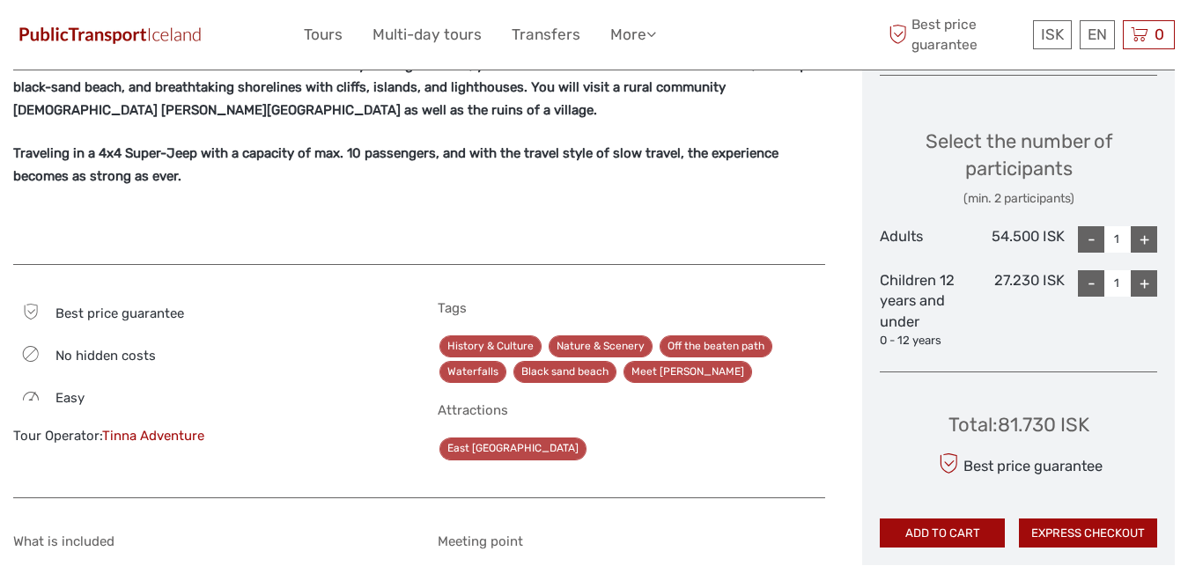
click at [1140, 293] on div "+" at bounding box center [1143, 283] width 26 height 26
type input "2"
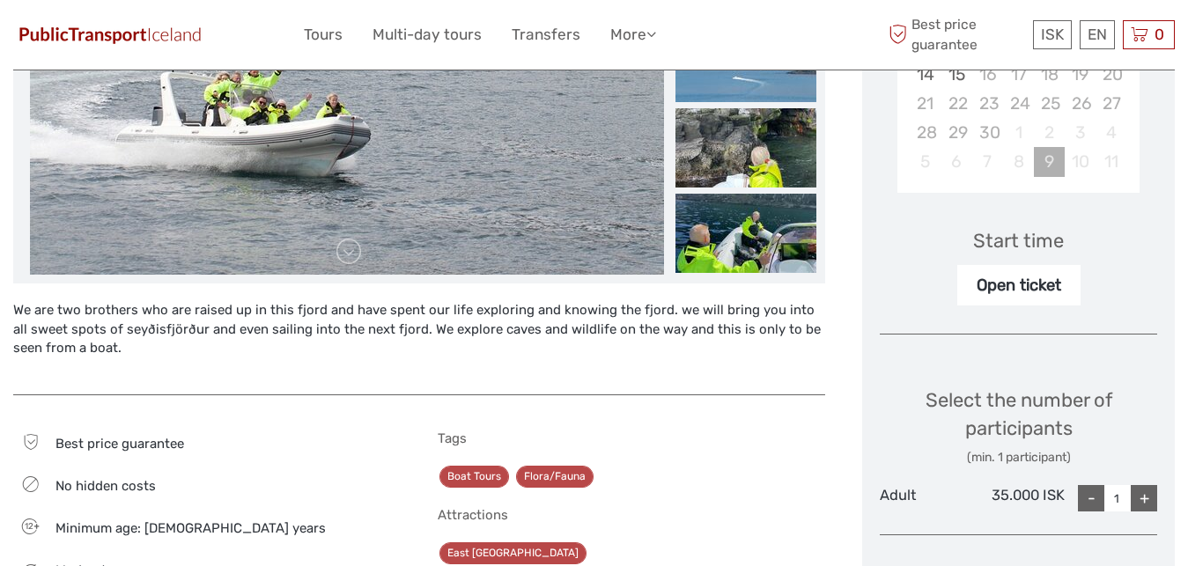
scroll to position [269, 0]
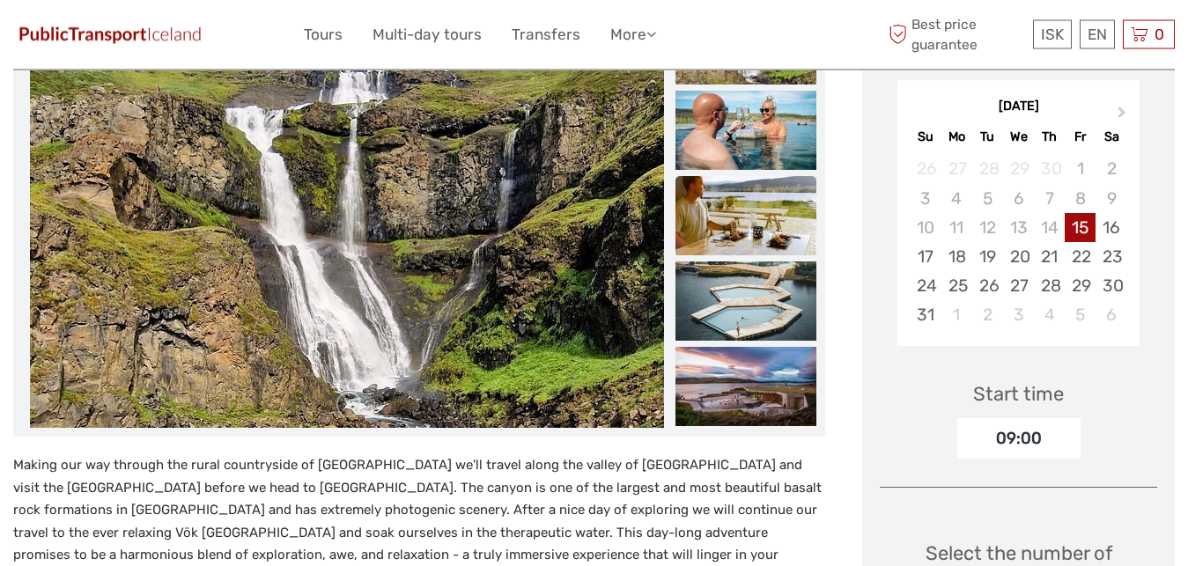
scroll to position [269, 0]
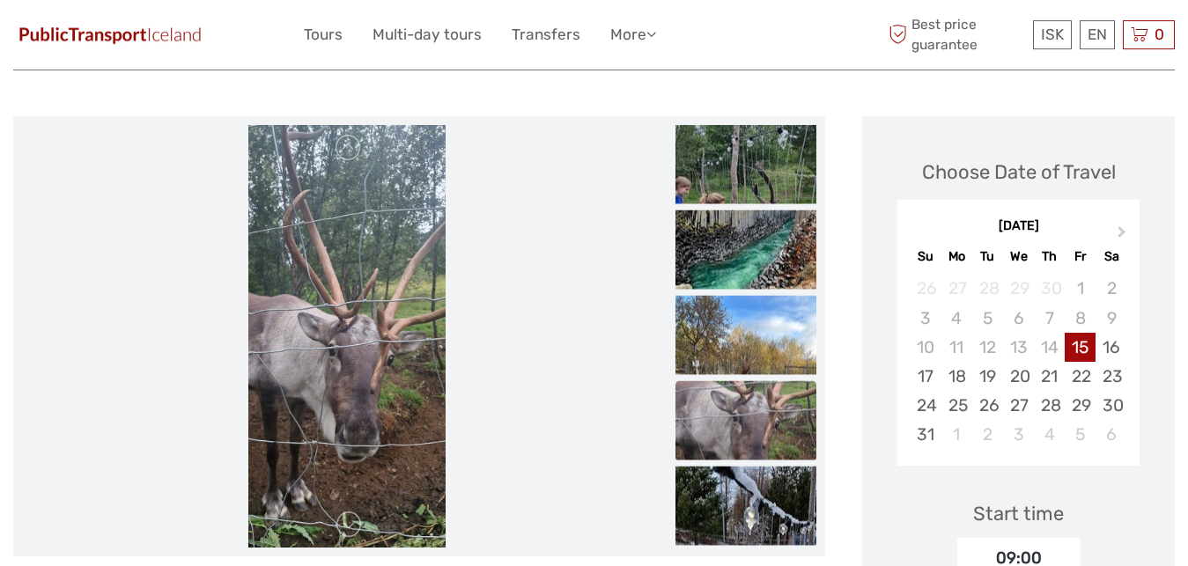
scroll to position [180, 0]
